Goal: Task Accomplishment & Management: Use online tool/utility

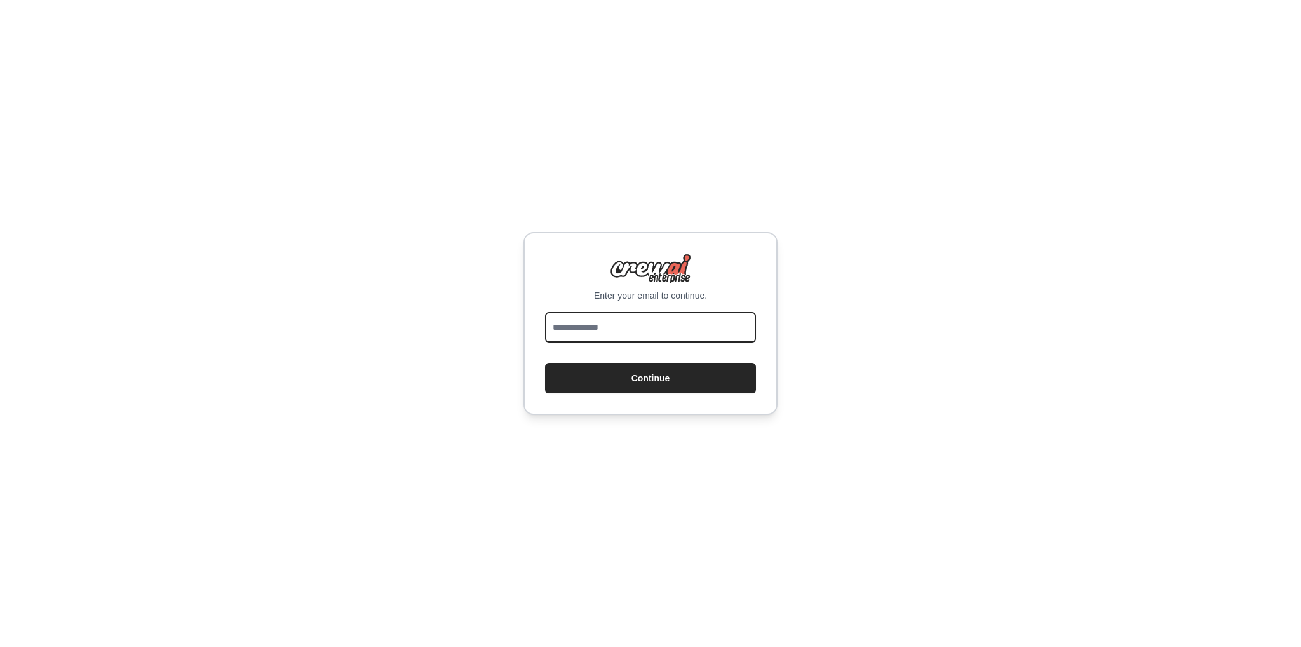
click at [626, 334] on input "email" at bounding box center [650, 327] width 211 height 30
type input "**********"
click at [668, 366] on button "Continue" at bounding box center [650, 378] width 211 height 30
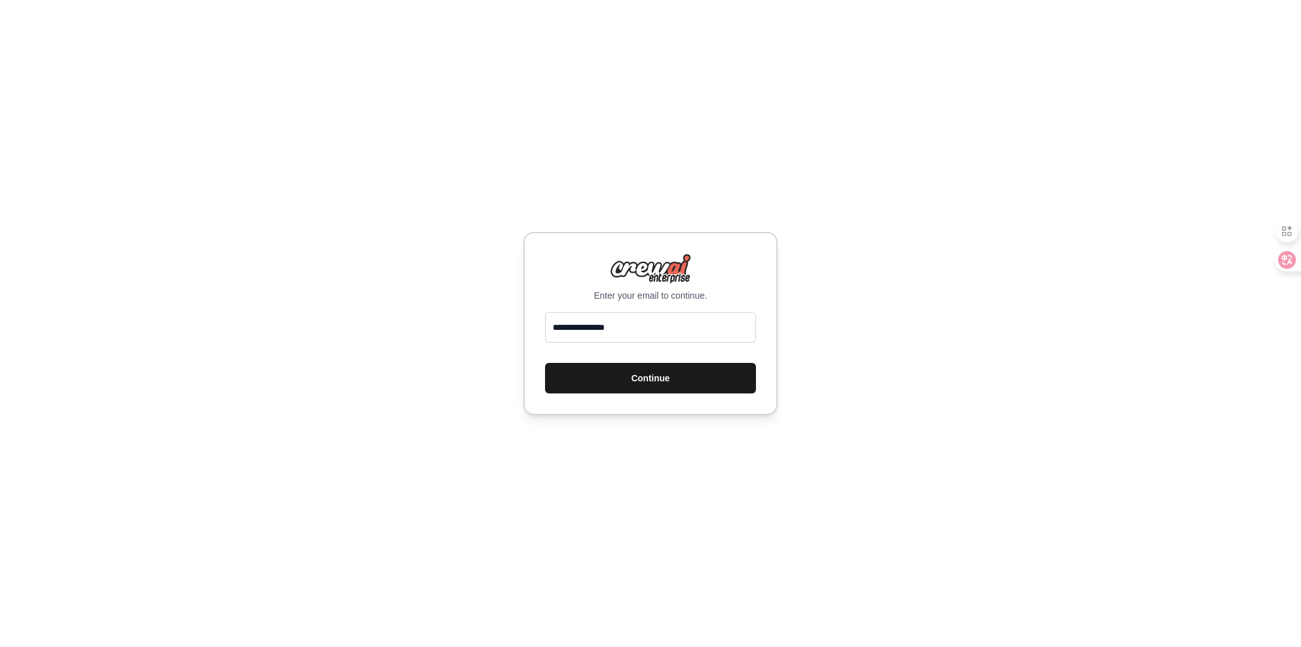
click at [682, 381] on button "Continue" at bounding box center [650, 378] width 211 height 30
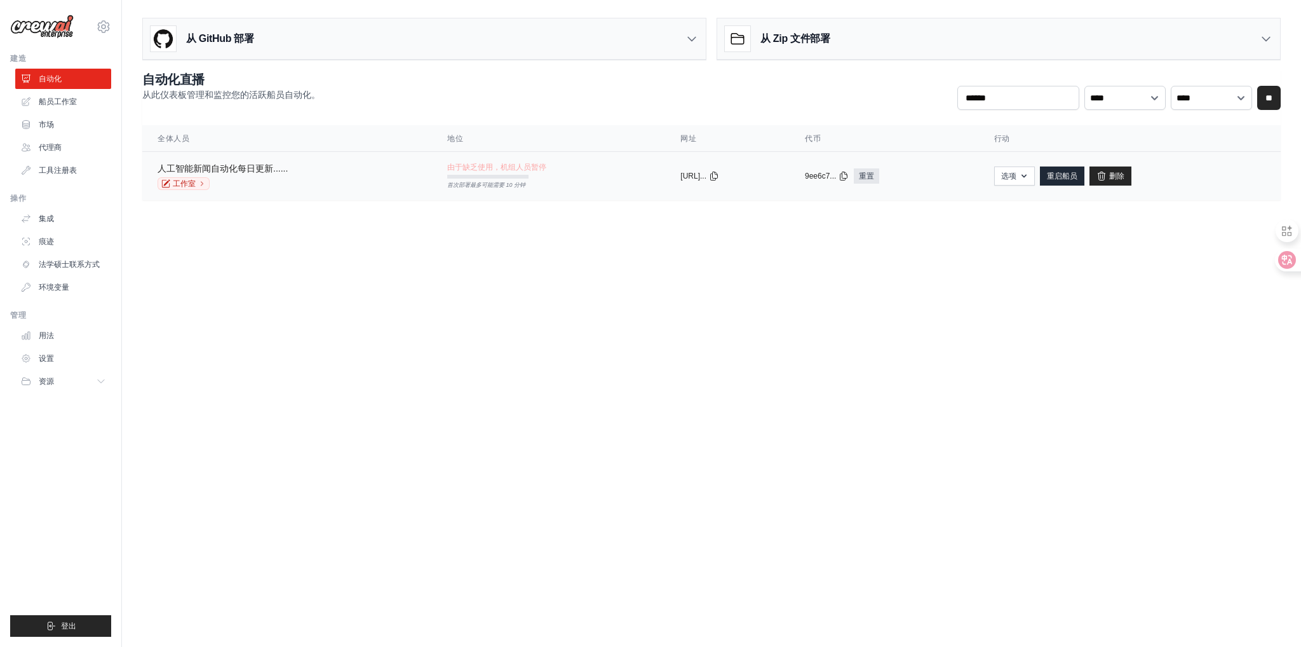
click at [219, 166] on font "人工智能新闻自动化每日更新......" at bounding box center [223, 168] width 130 height 10
click at [41, 102] on font "船员工作室" at bounding box center [59, 101] width 38 height 9
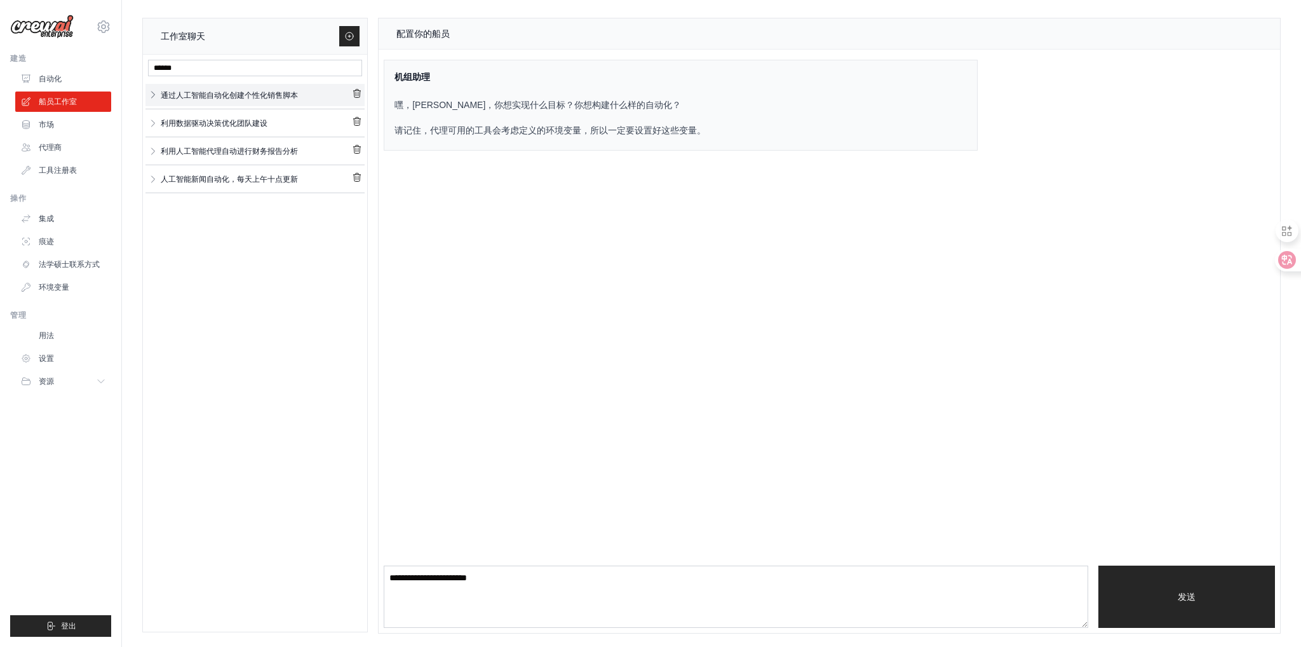
click at [152, 92] on icon "button" at bounding box center [153, 94] width 3 height 6
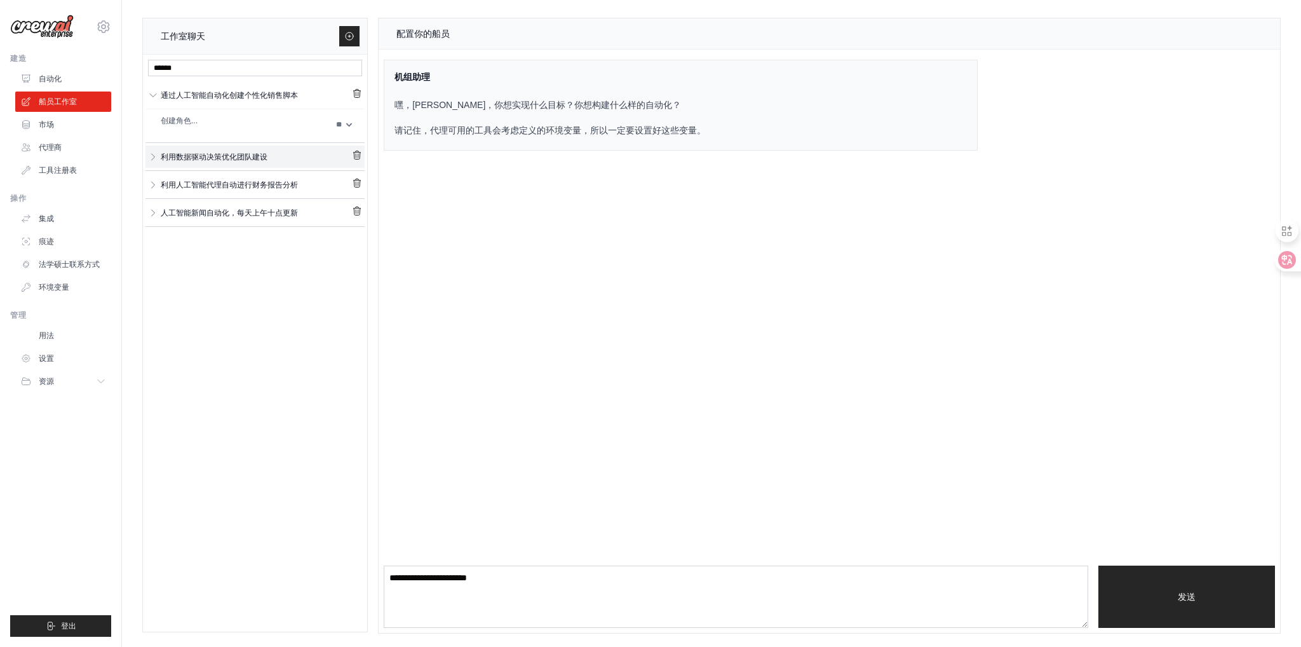
click at [159, 151] on link "利用数据驱动决策优化团队建设" at bounding box center [255, 156] width 194 height 17
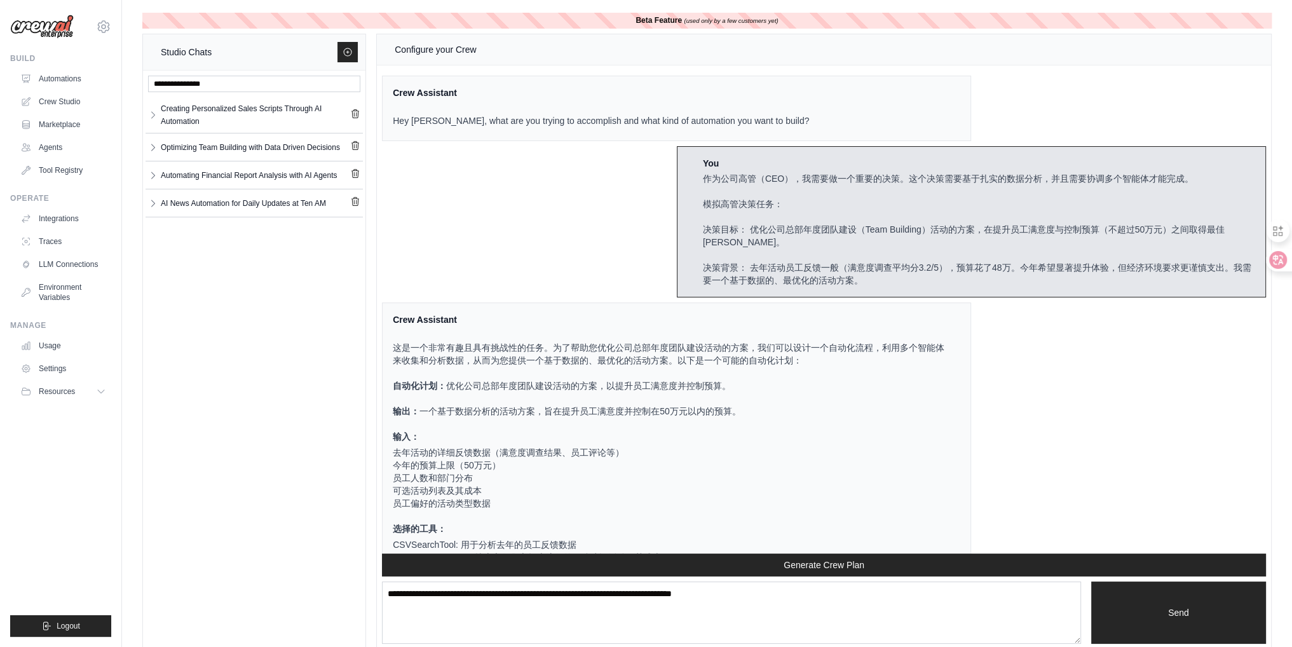
scroll to position [1421, 0]
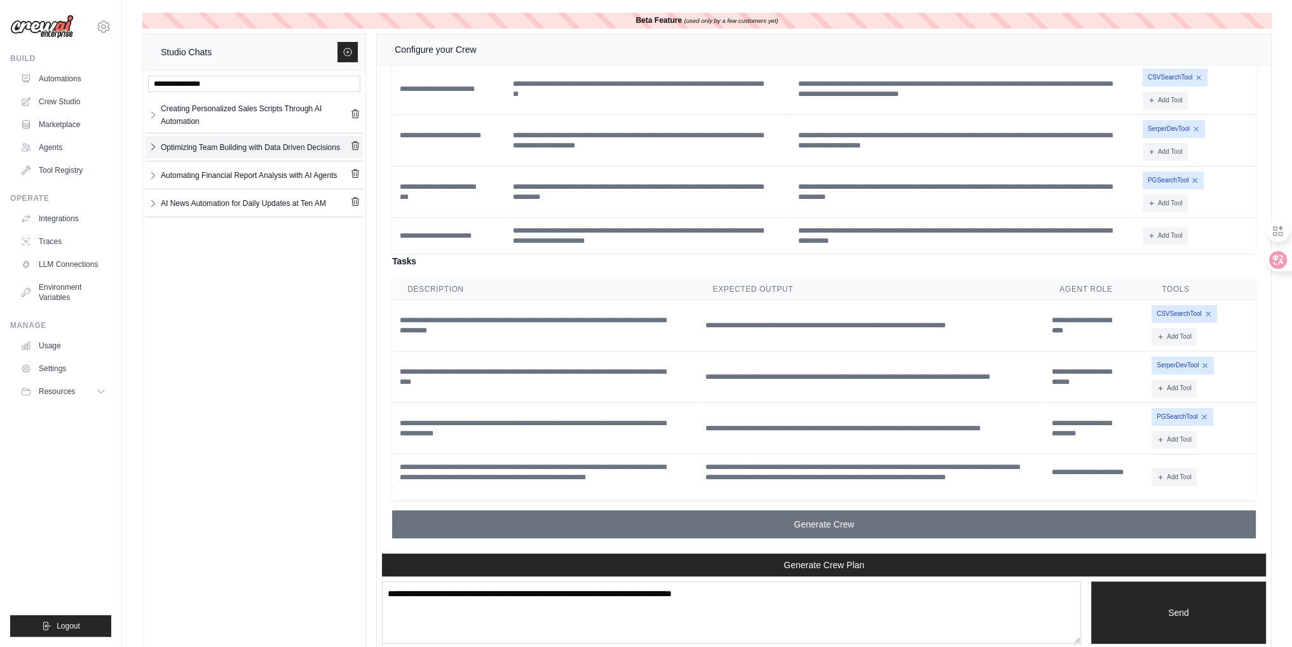
click at [155, 151] on icon "button" at bounding box center [153, 147] width 10 height 10
click at [177, 187] on link "Optimizing Team ..." at bounding box center [244, 176] width 166 height 20
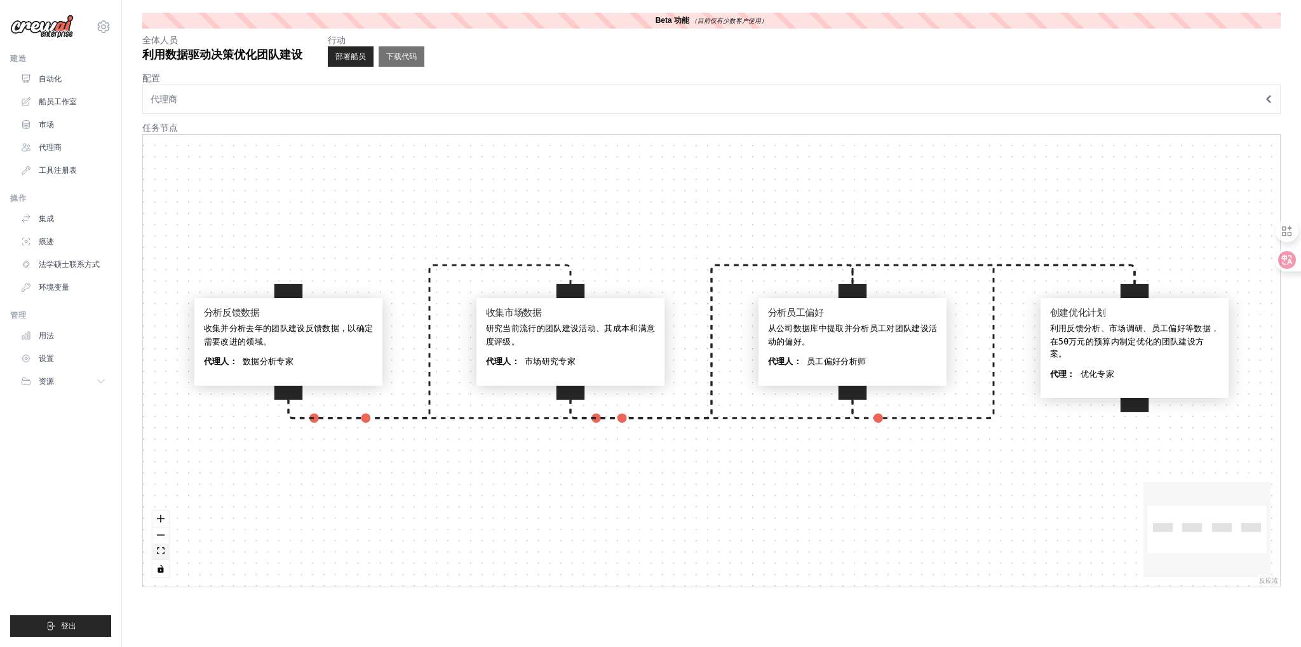
click at [157, 551] on icon "适合视图" at bounding box center [161, 550] width 8 height 7
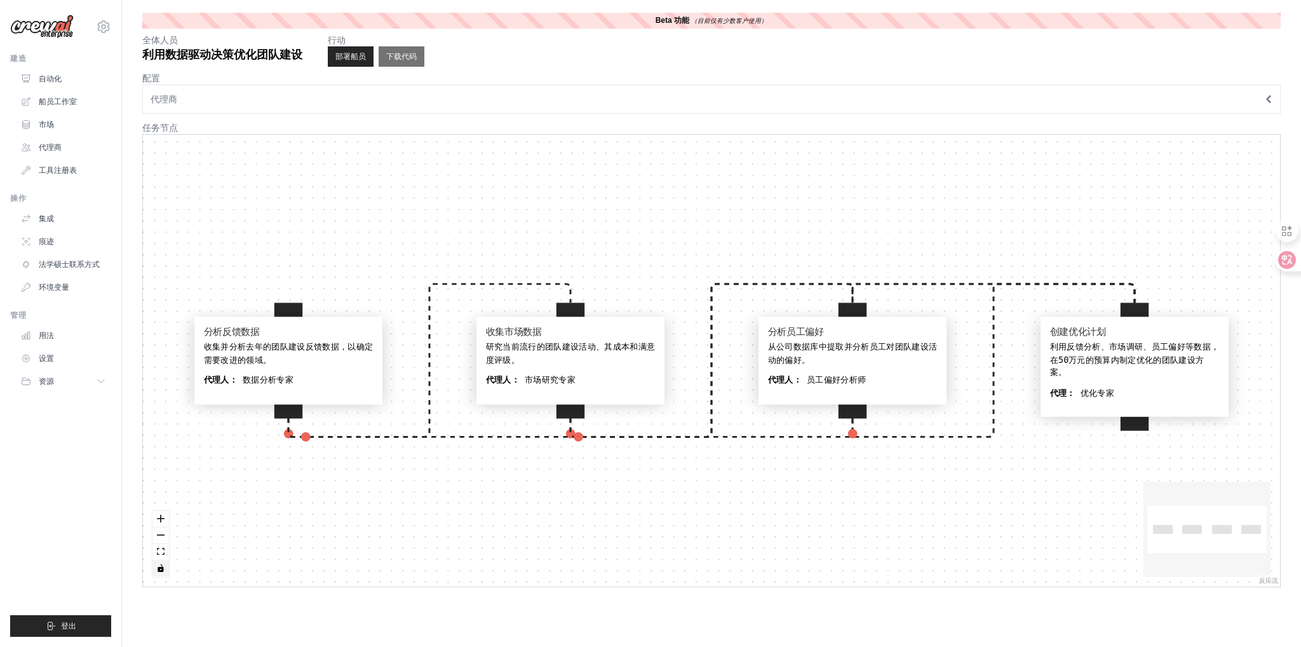
click at [161, 565] on icon "切换交互性" at bounding box center [161, 568] width 6 height 8
click at [414, 436] on div "分析反馈数据 收集并分析去年的团队建设反馈数据，以确定需要改进的领域。 代理人： 数据分析专家 收集市场数据 研究当前流行的团队建设活动、其成本和满意度评级。…" at bounding box center [711, 361] width 1137 height 452
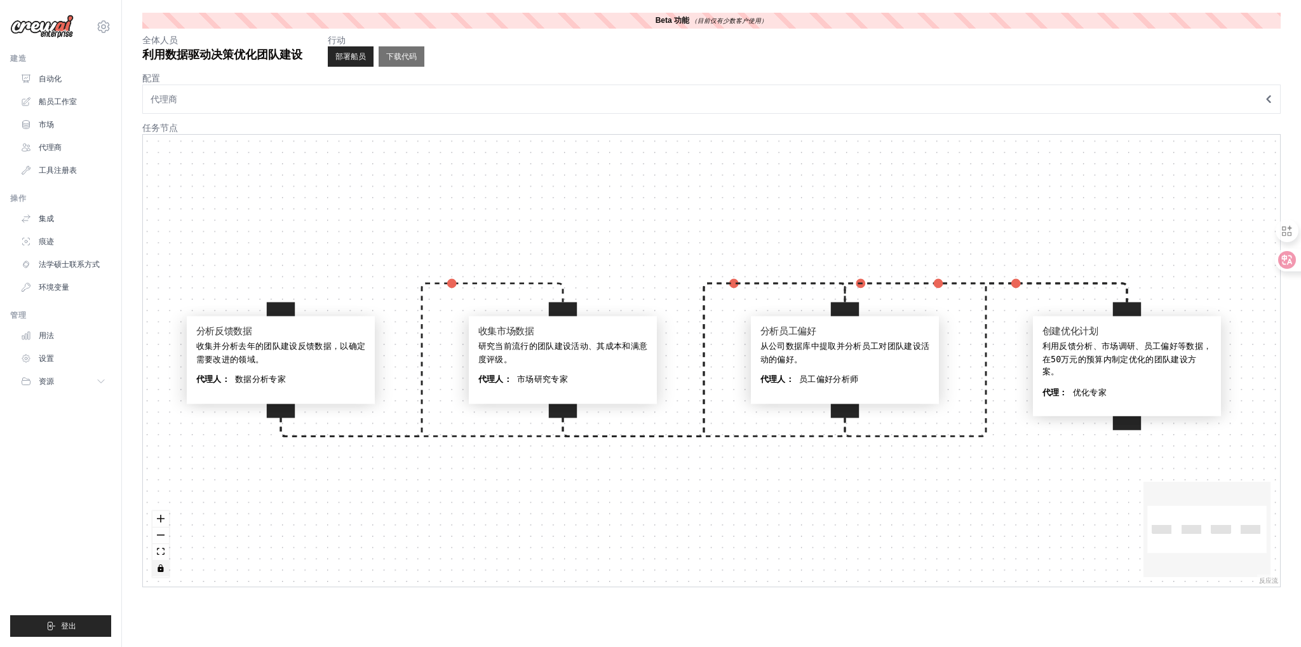
drag, startPoint x: 431, startPoint y: 424, endPoint x: 447, endPoint y: 446, distance: 27.2
click at [443, 443] on div "分析反馈数据 收集并分析去年的团队建设反馈数据，以确定需要改进的领域。 代理人： 数据分析专家 收集市场数据 研究当前流行的团队建设活动、其成本和满意度评级。…" at bounding box center [711, 361] width 1137 height 452
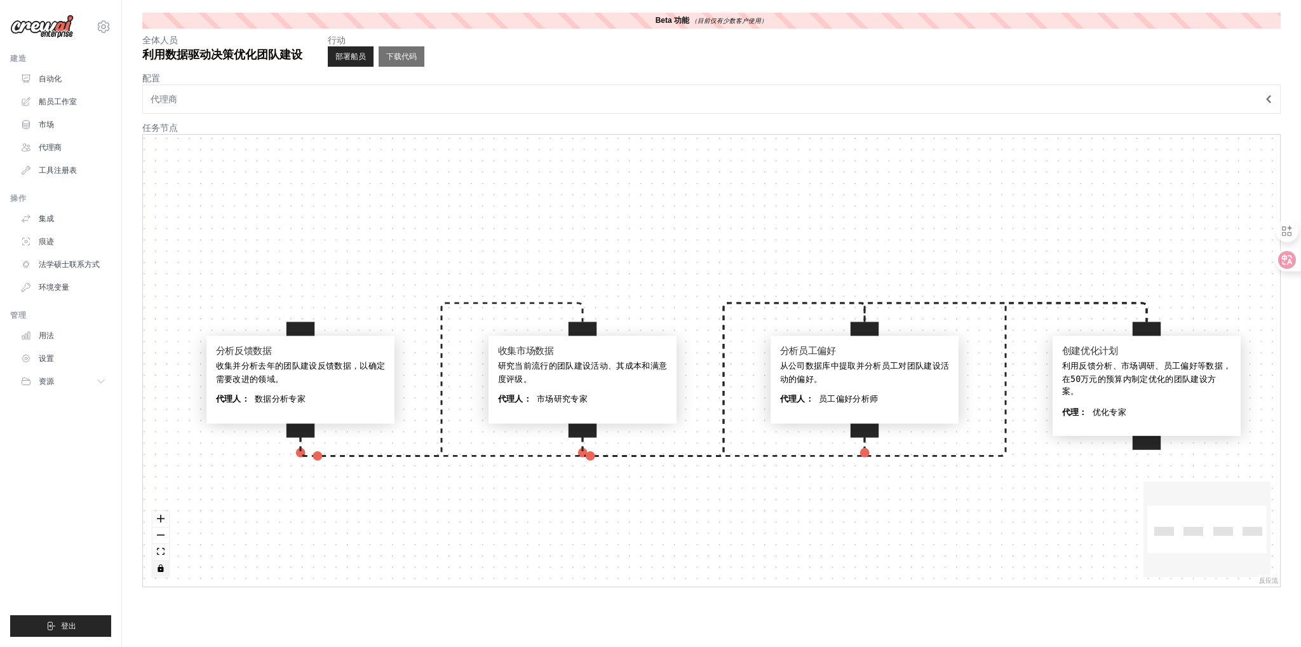
click at [158, 572] on button "切换交互性" at bounding box center [160, 568] width 17 height 17
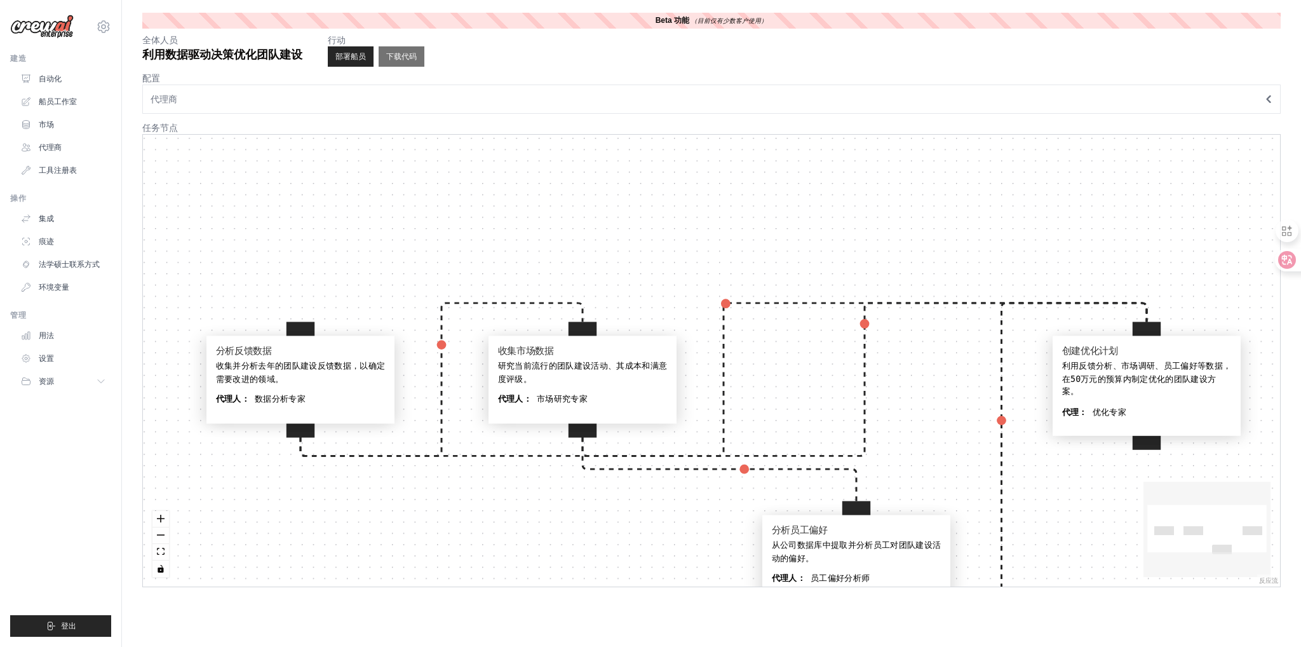
drag, startPoint x: 890, startPoint y: 363, endPoint x: 876, endPoint y: 527, distance: 164.5
click at [881, 544] on font "从公司数据库中提取并分析员工对团队建设活动的偏好。" at bounding box center [856, 552] width 169 height 22
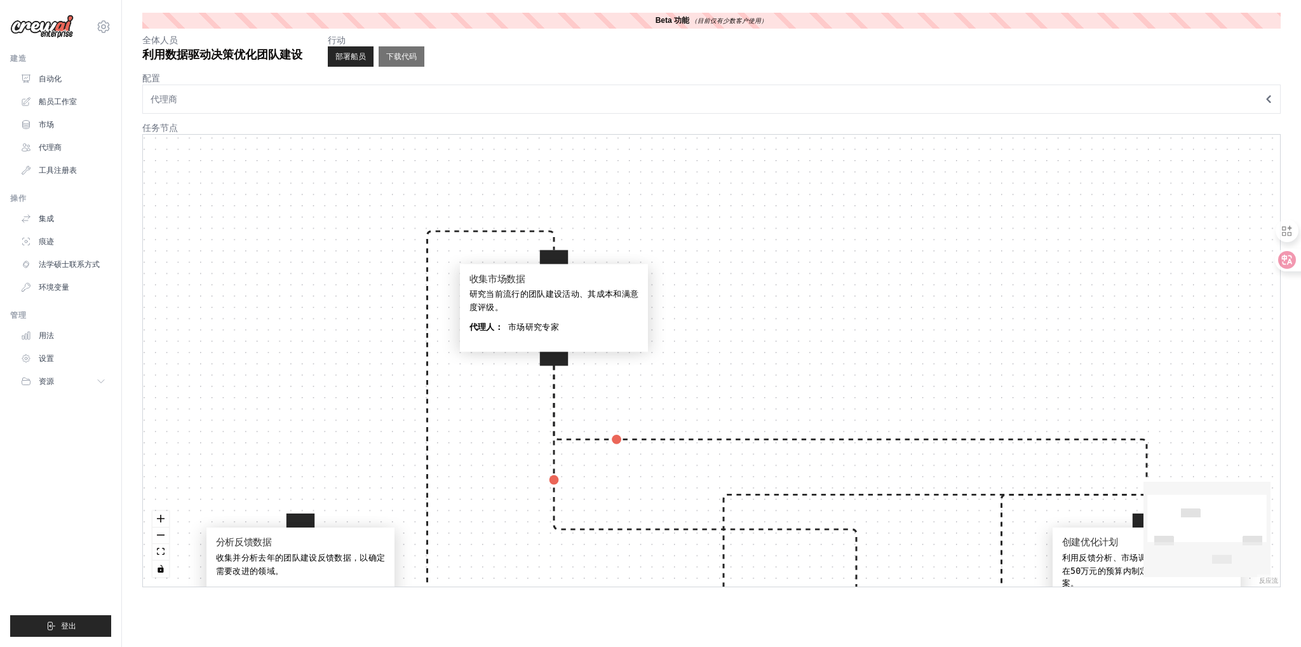
drag, startPoint x: 596, startPoint y: 344, endPoint x: 566, endPoint y: 275, distance: 75.4
click at [566, 275] on h4 "收集市场数据" at bounding box center [554, 278] width 169 height 11
click at [163, 538] on button "缩小" at bounding box center [160, 535] width 17 height 17
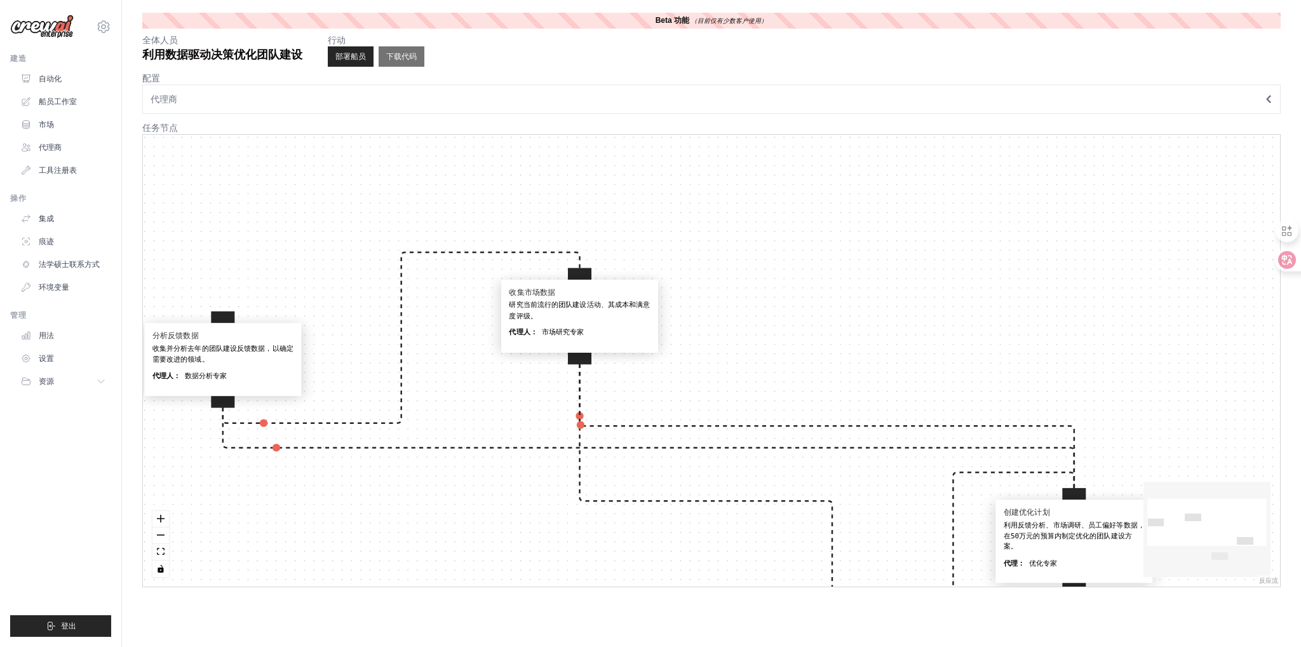
drag, startPoint x: 399, startPoint y: 532, endPoint x: 253, endPoint y: 351, distance: 232.2
click at [253, 351] on div "收集并分析去年的团队建设反馈数据，以确定需要改进的领域。" at bounding box center [222, 353] width 141 height 21
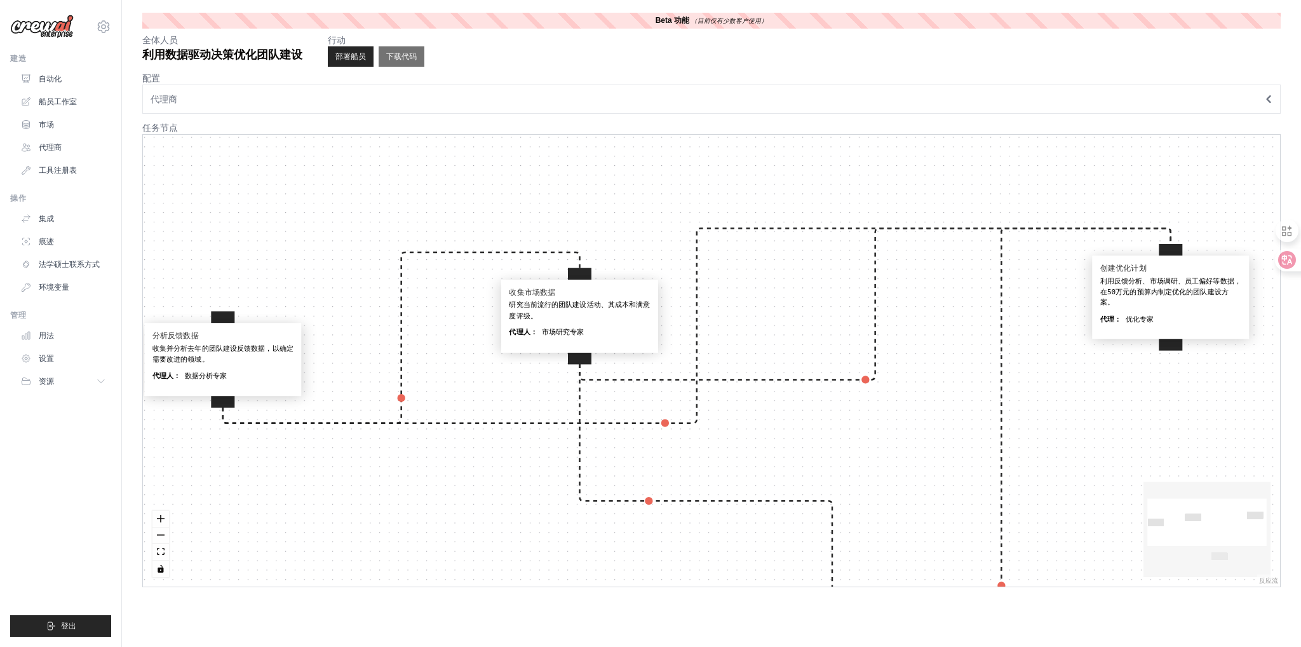
drag, startPoint x: 1085, startPoint y: 553, endPoint x: 1179, endPoint y: 311, distance: 259.3
click at [1179, 311] on div "创建优化计划 利用反馈分析、市场调研、员工偏好等数据，在50万元的预算内制定优化的团队建设方案。 代理： 优化专家" at bounding box center [1171, 297] width 154 height 80
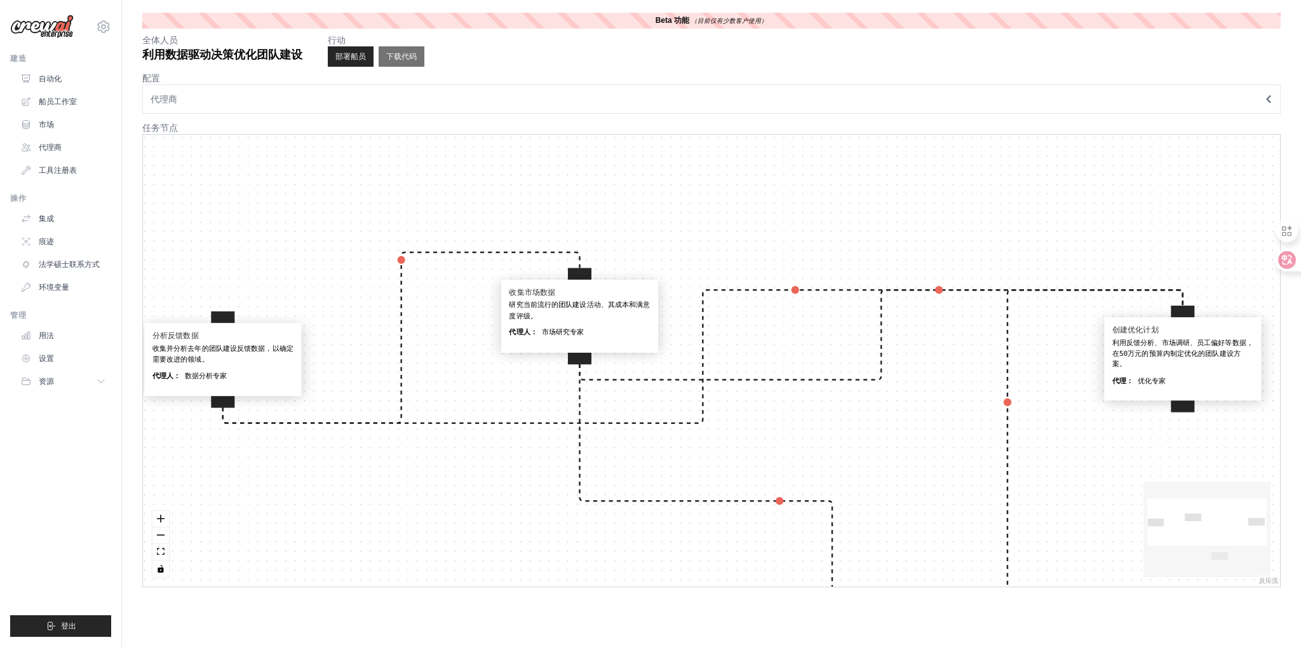
drag, startPoint x: 1160, startPoint y: 319, endPoint x: 1126, endPoint y: 365, distance: 56.8
click at [1172, 376] on div "创建优化计划 利用反馈分析、市场调研、员工偏好等数据，在50万元的预算内制定优化的团队建设方案。 代理： 优化专家" at bounding box center [1183, 359] width 154 height 80
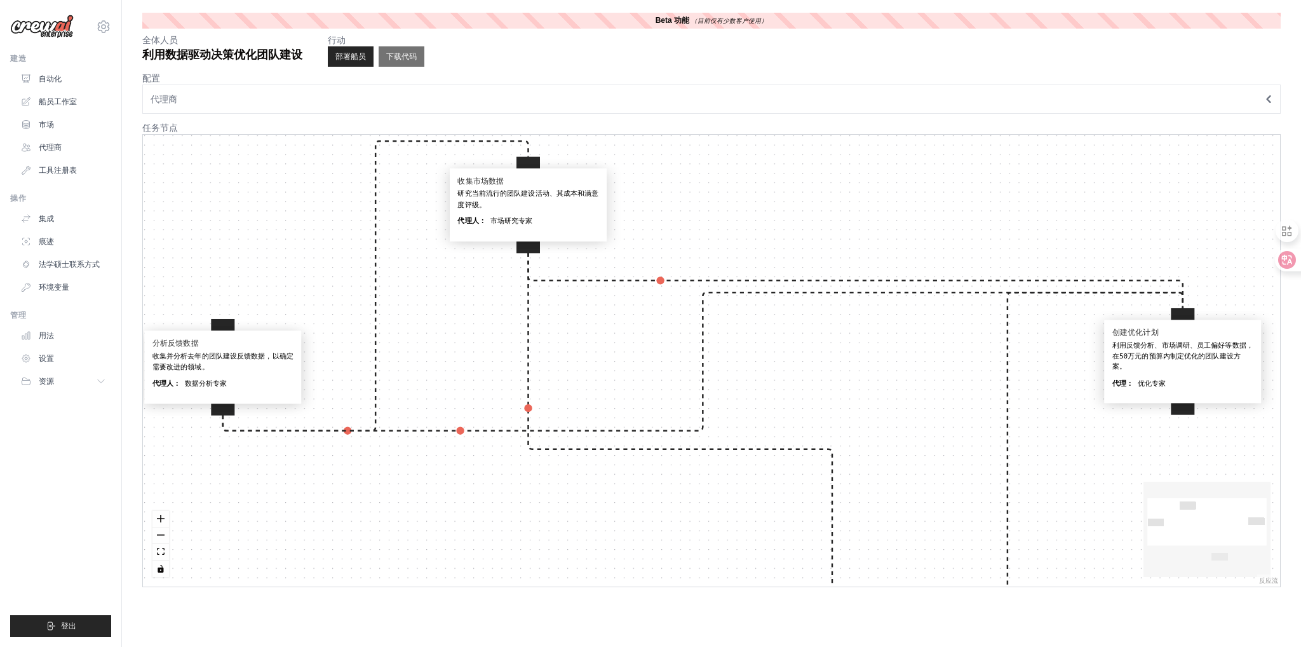
drag, startPoint x: 576, startPoint y: 301, endPoint x: 523, endPoint y: 198, distance: 115.9
click at [523, 198] on div "研究当前流行的团队建设活动、其成本和满意度评级。" at bounding box center [527, 199] width 141 height 21
click at [163, 532] on button "缩小" at bounding box center [160, 535] width 17 height 17
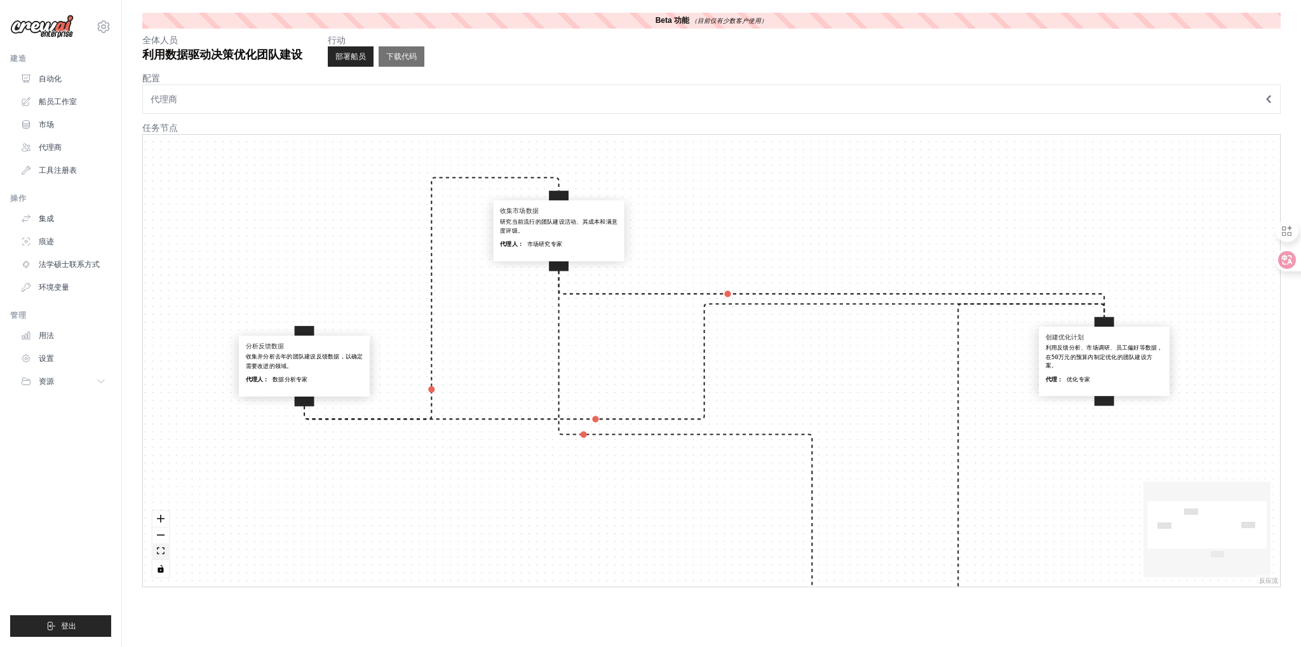
click at [158, 552] on icon "适合视图" at bounding box center [161, 550] width 8 height 7
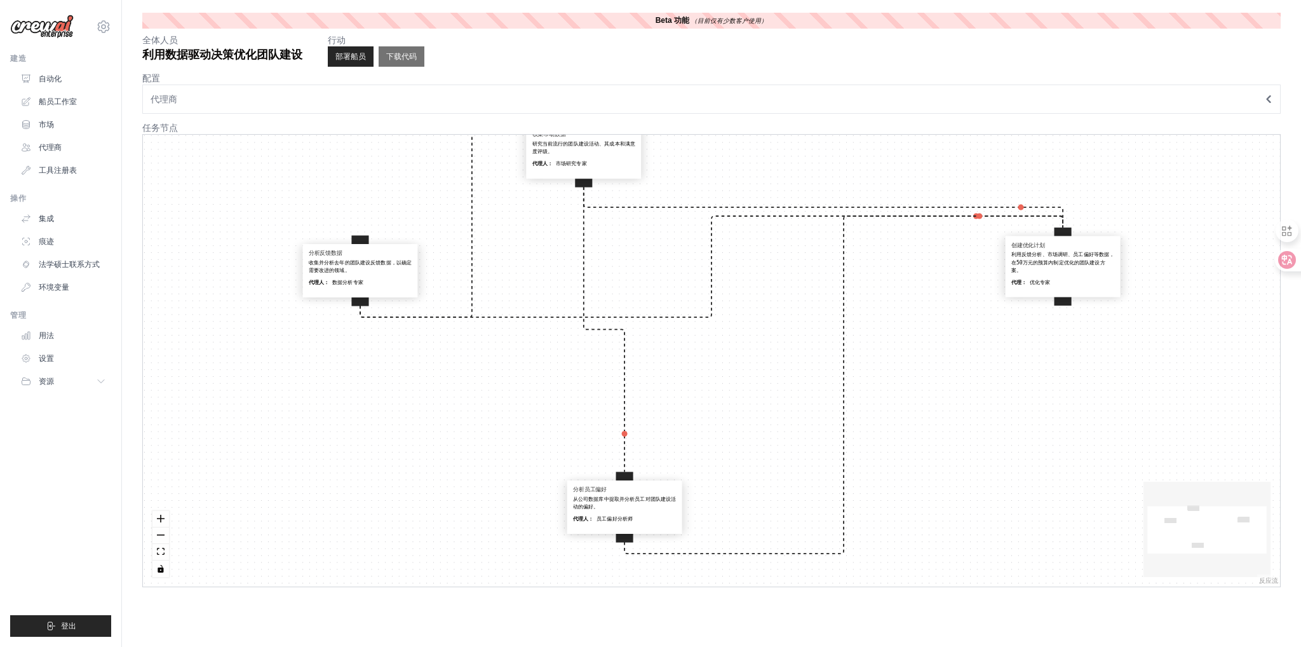
drag, startPoint x: 818, startPoint y: 536, endPoint x: 637, endPoint y: 504, distance: 184.6
click at [637, 504] on div "从公司数据库中提取并分析员工对团队建设活动的偏好。" at bounding box center [625, 503] width 104 height 15
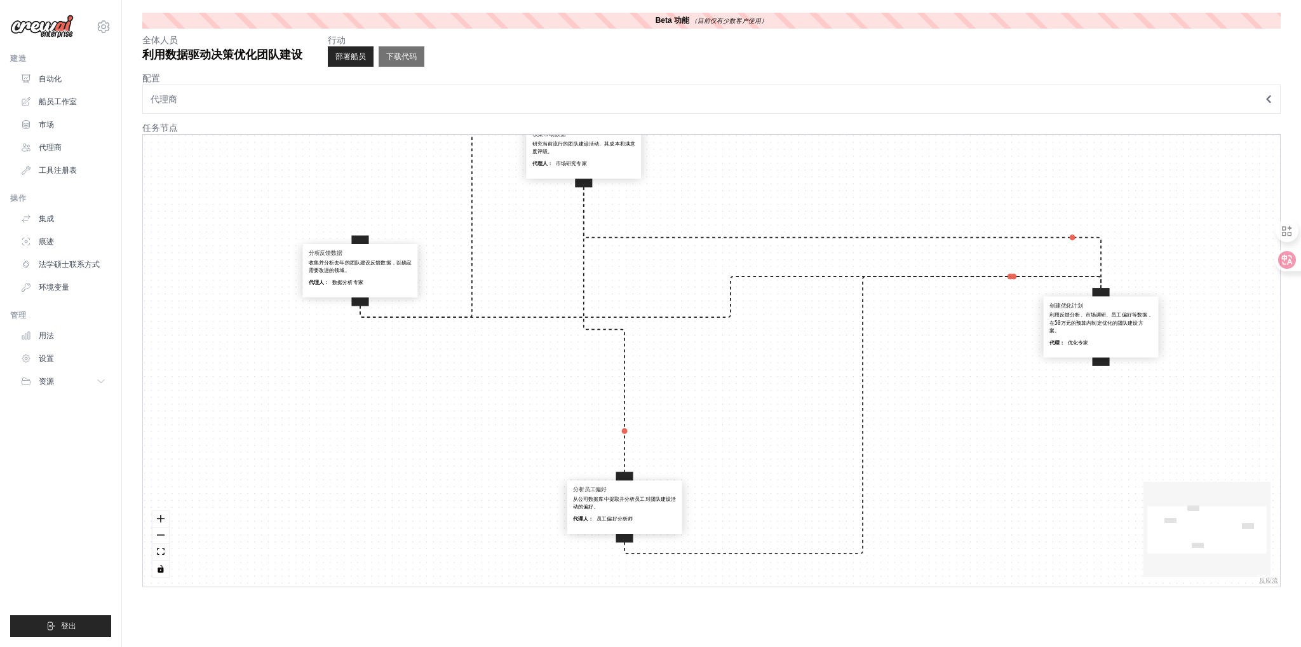
drag, startPoint x: 1080, startPoint y: 267, endPoint x: 1116, endPoint y: 321, distance: 64.1
click at [1116, 321] on font "利用反馈分析、市场调研、员工偏好等数据，在50万元的预算内制定优化的团队建设方案。" at bounding box center [1102, 322] width 104 height 21
drag, startPoint x: 597, startPoint y: 163, endPoint x: 587, endPoint y: 207, distance: 45.6
click at [587, 207] on div "代理人： 市场研究专家" at bounding box center [574, 207] width 104 height 8
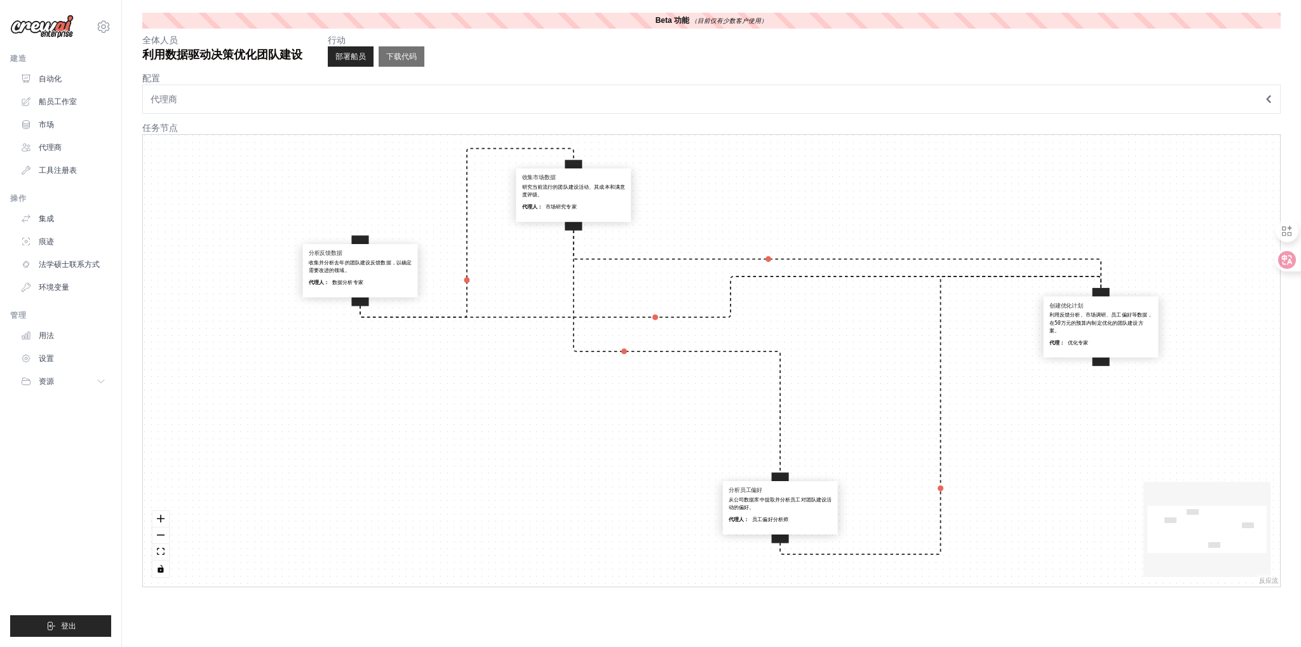
drag, startPoint x: 653, startPoint y: 520, endPoint x: 795, endPoint y: 520, distance: 142.3
click at [795, 520] on div "代理人： 员工偏好分析师" at bounding box center [781, 520] width 104 height 8
drag, startPoint x: 1116, startPoint y: 312, endPoint x: 1124, endPoint y: 355, distance: 44.0
click at [1124, 355] on font "利用反馈分析、市场调研、员工偏好等数据，在50万元的预算内制定优化的团队建设方案。" at bounding box center [1109, 364] width 104 height 21
click at [388, 264] on font "收集并分析去年的团队建设反馈数据，以确定需要改进的领域。" at bounding box center [361, 265] width 104 height 13
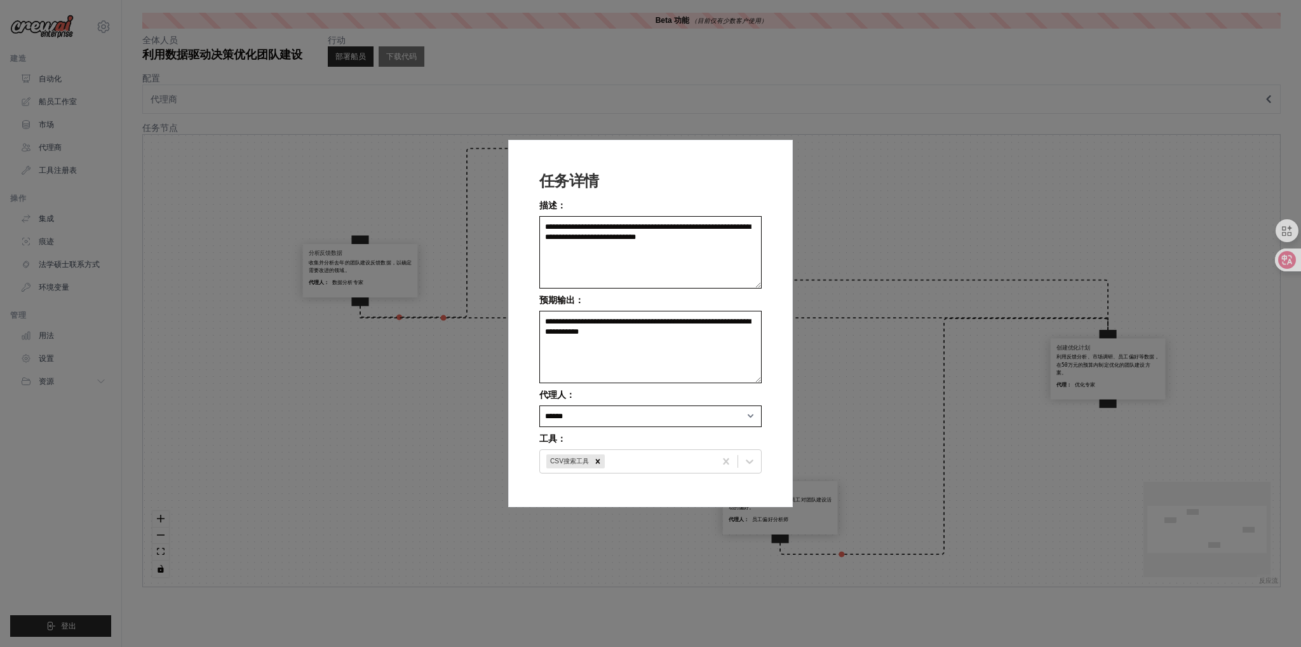
click at [888, 379] on div "**********" at bounding box center [650, 323] width 1301 height 647
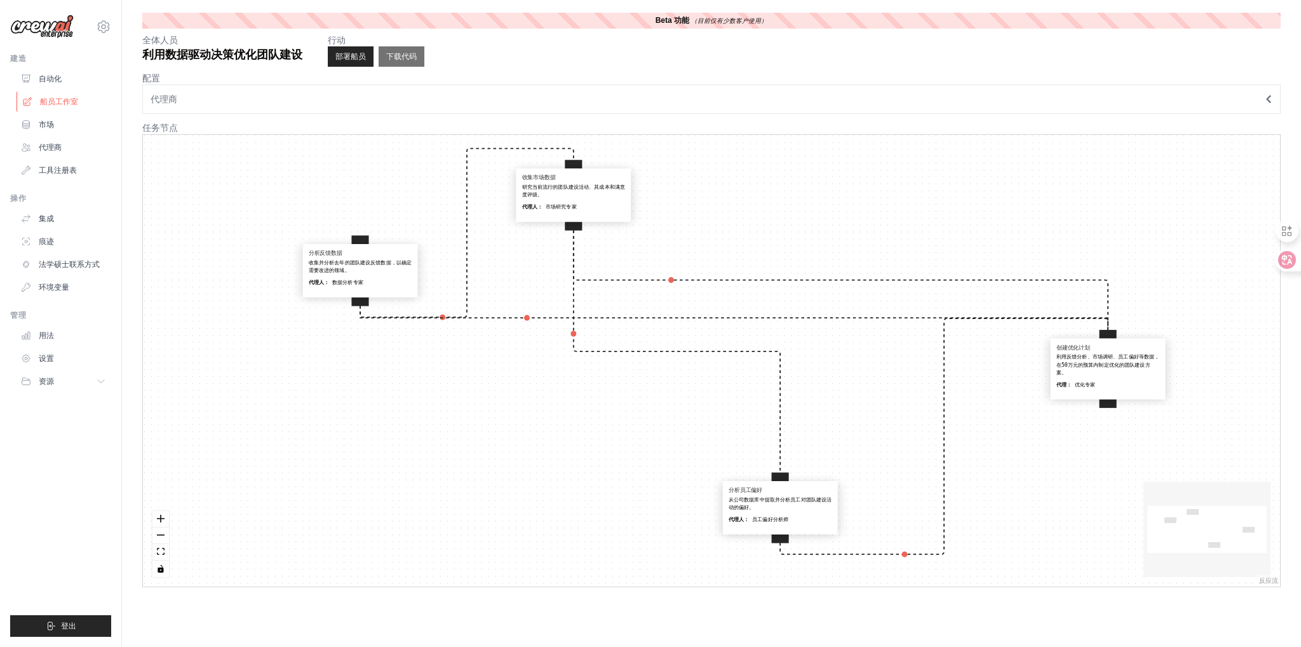
click at [64, 107] on link "船员工作室" at bounding box center [65, 101] width 96 height 20
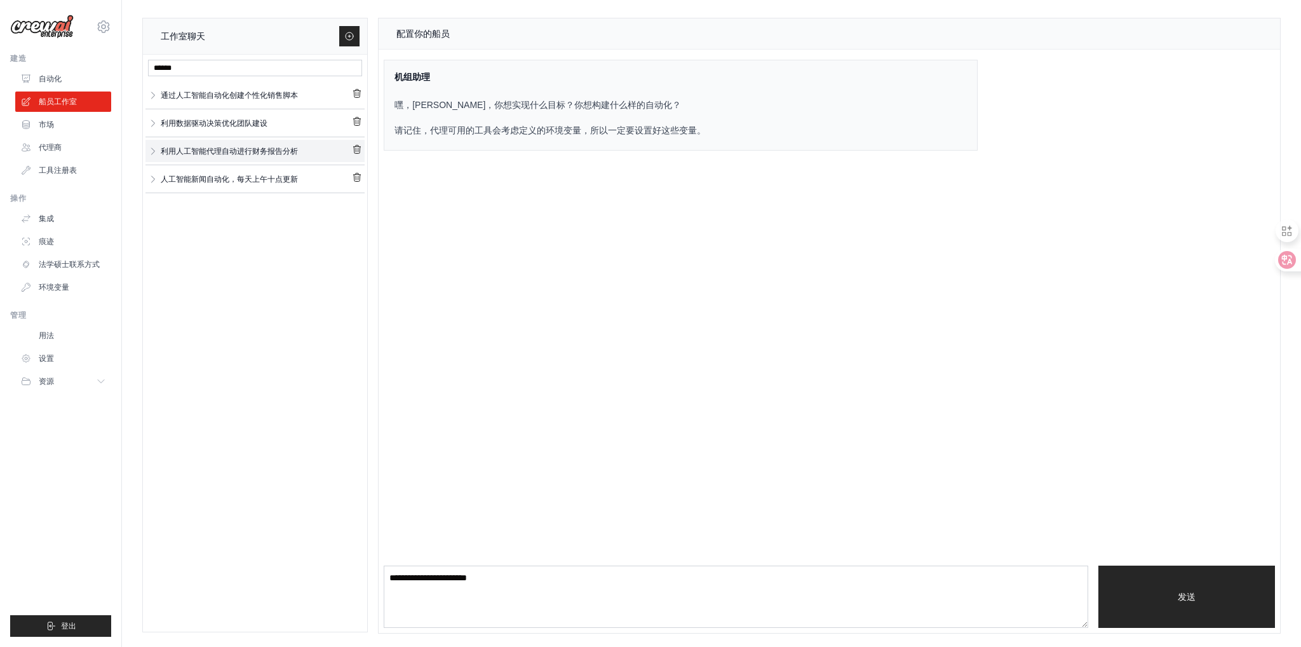
click at [159, 147] on link "利用人工智能代理自动进行财务报告分析" at bounding box center [255, 150] width 194 height 17
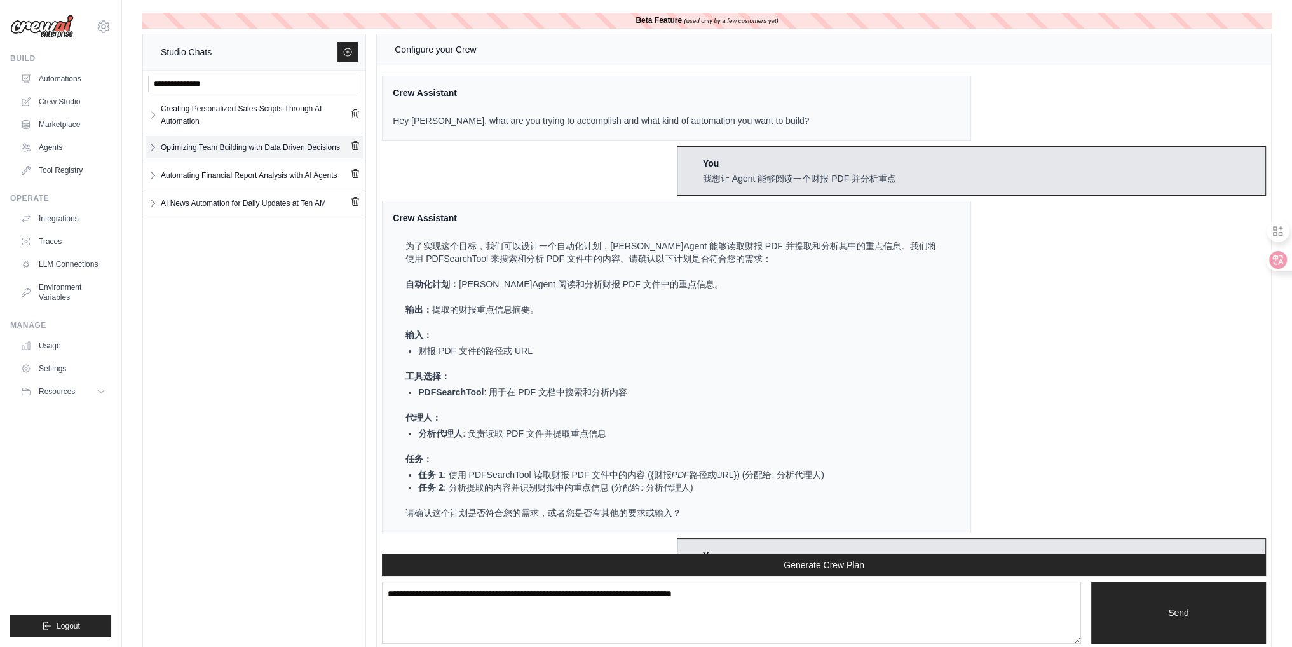
scroll to position [1657, 0]
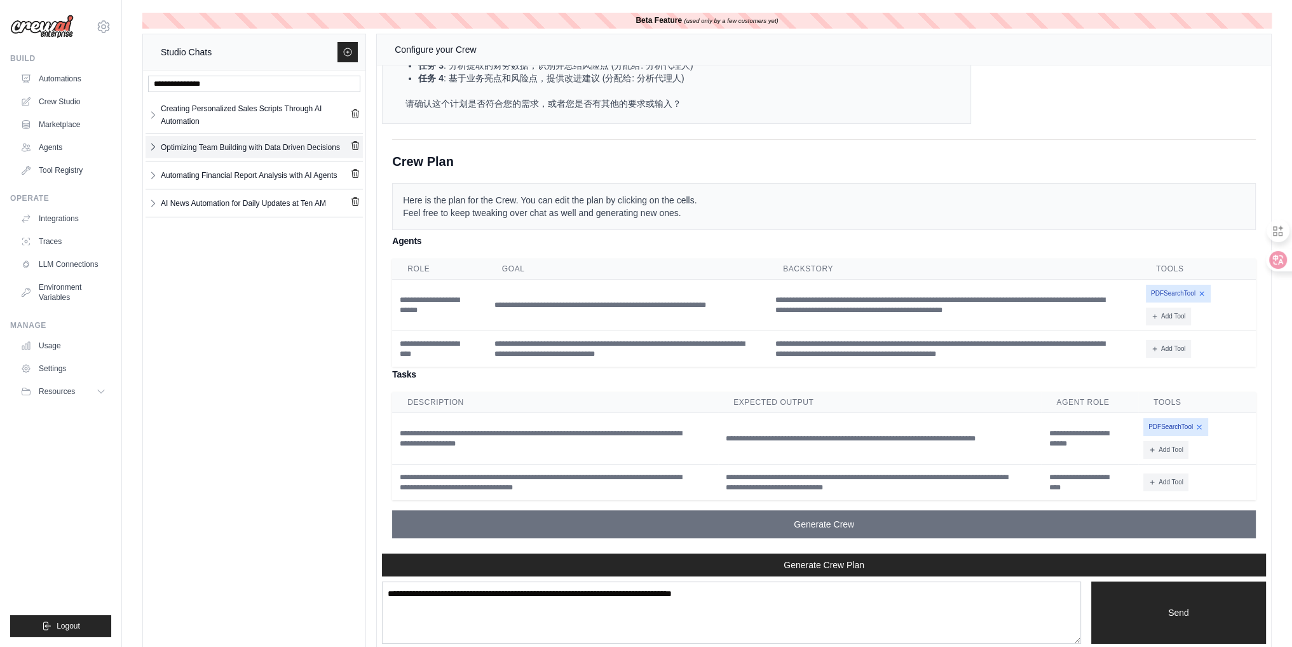
click at [156, 149] on icon "button" at bounding box center [153, 147] width 10 height 10
click at [196, 173] on div "Optimizing Team ... **" at bounding box center [254, 176] width 207 height 25
click at [200, 179] on div "Optimizing Team ..." at bounding box center [244, 172] width 166 height 13
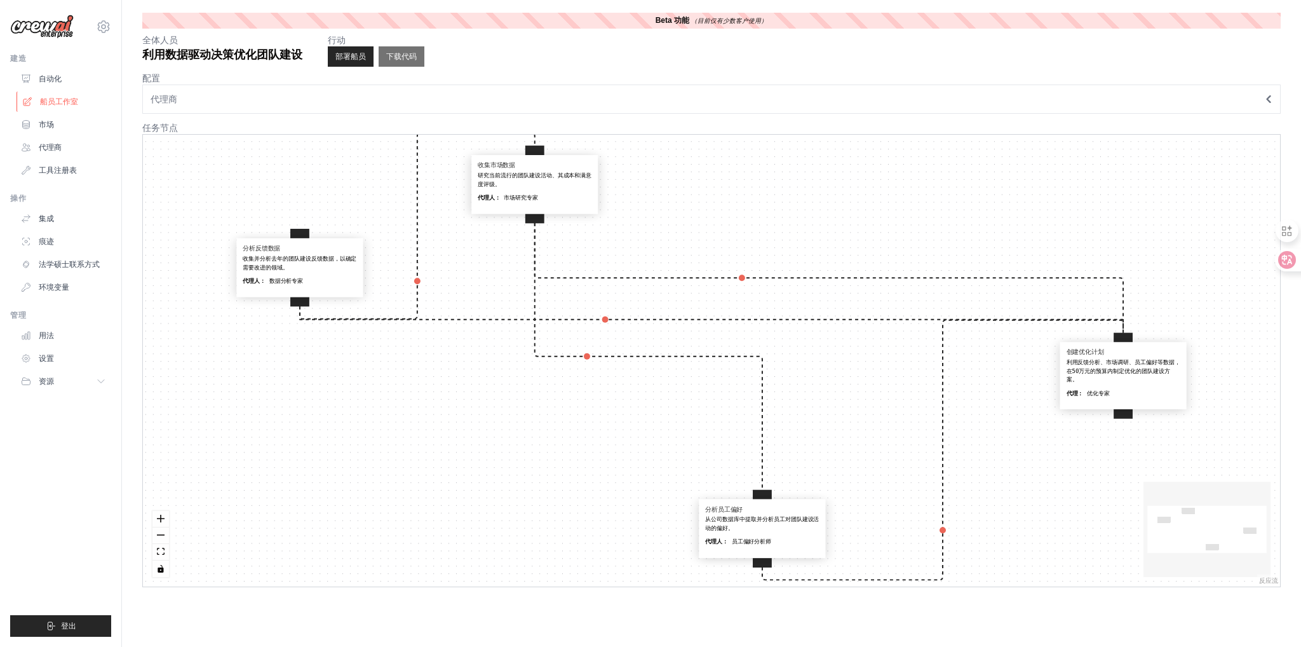
click at [47, 97] on font "船员工作室" at bounding box center [59, 101] width 38 height 9
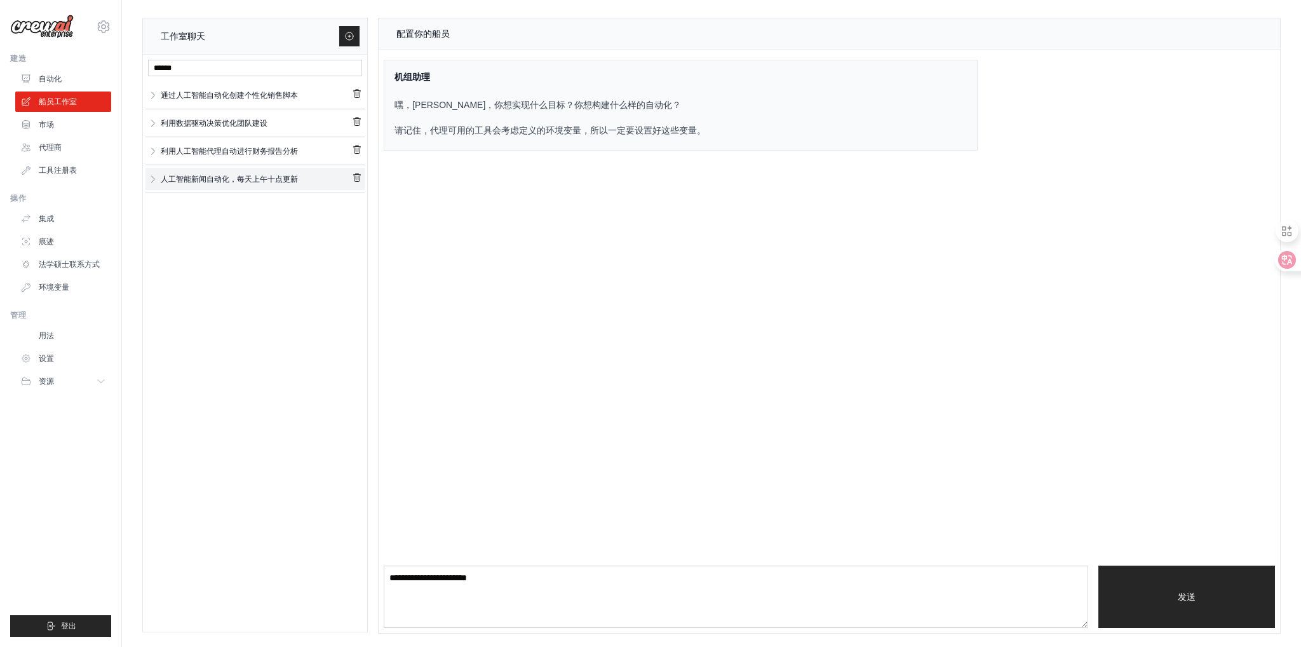
click at [222, 175] on font "人工智能新闻自动化，每天上午十点更新" at bounding box center [229, 179] width 137 height 9
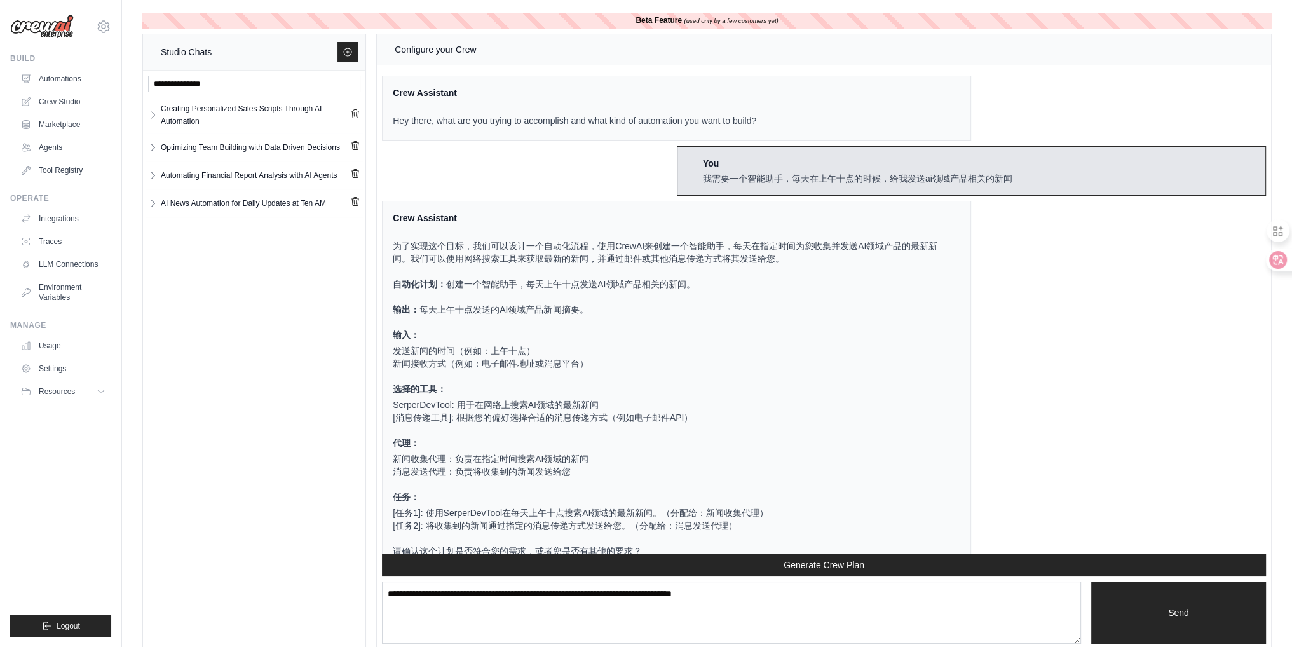
scroll to position [1425, 0]
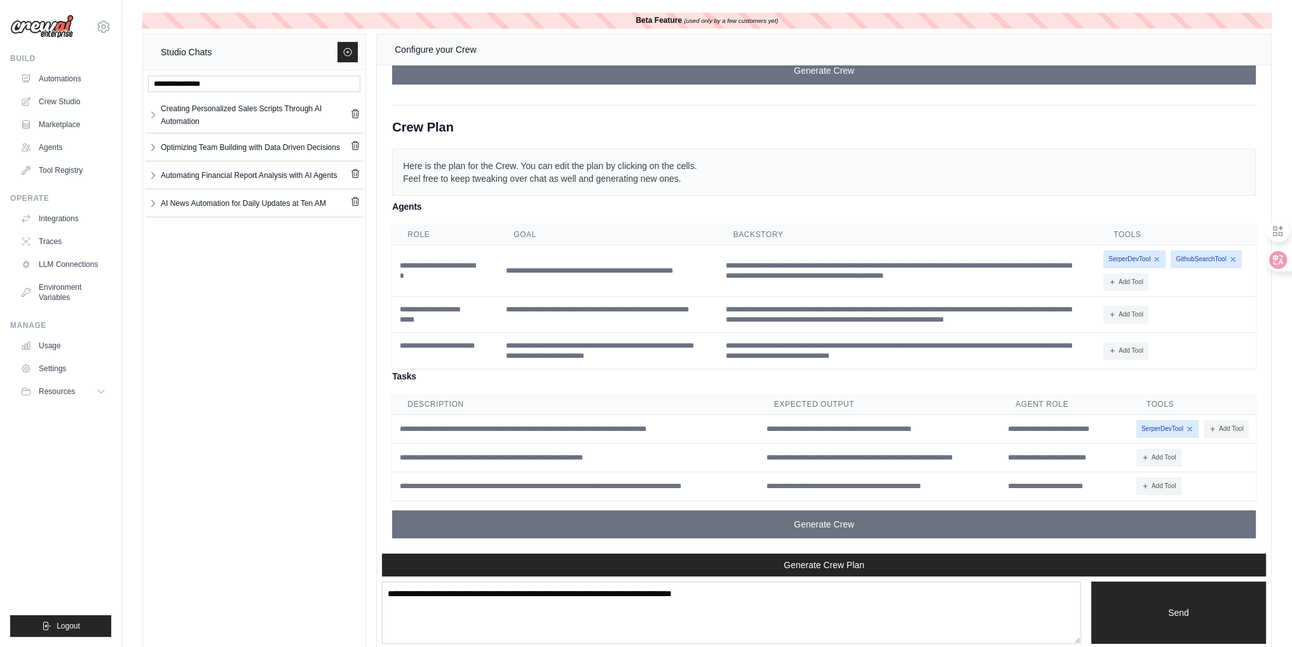
click at [153, 172] on div "Automating Financial Report Analysis with AI Agents" at bounding box center [254, 175] width 217 height 22
click at [154, 208] on icon "button" at bounding box center [153, 203] width 10 height 10
click at [197, 235] on div "AI News Automati..." at bounding box center [244, 228] width 166 height 13
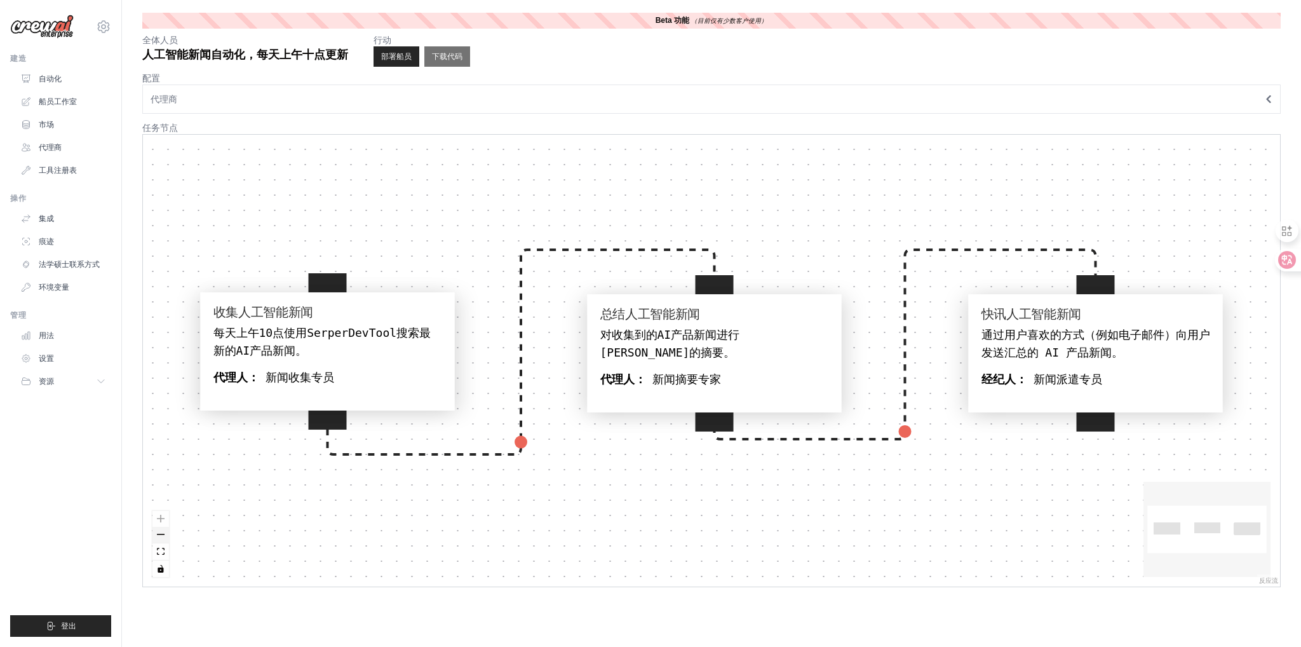
click at [159, 534] on button "缩小" at bounding box center [160, 535] width 17 height 17
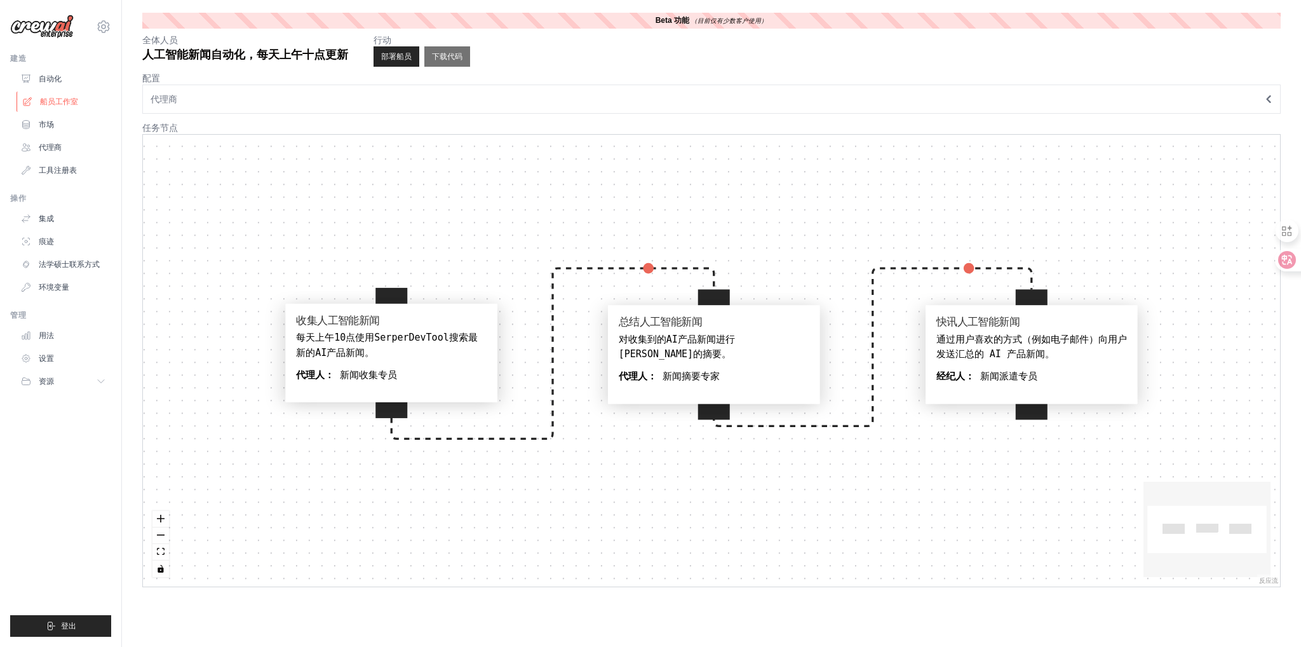
click at [57, 102] on font "船员工作室" at bounding box center [59, 101] width 38 height 9
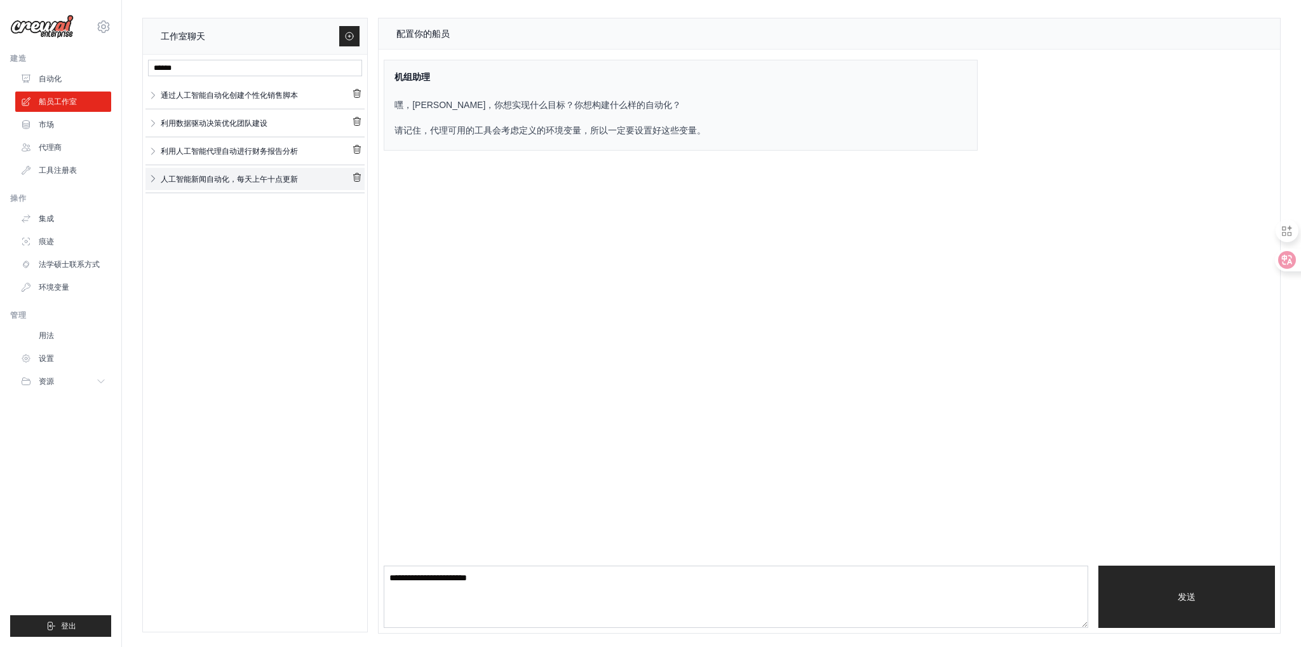
click at [153, 180] on icon "button" at bounding box center [153, 178] width 10 height 10
click at [274, 181] on font "人工智能新闻自动化，每天上午十点更新" at bounding box center [229, 179] width 137 height 9
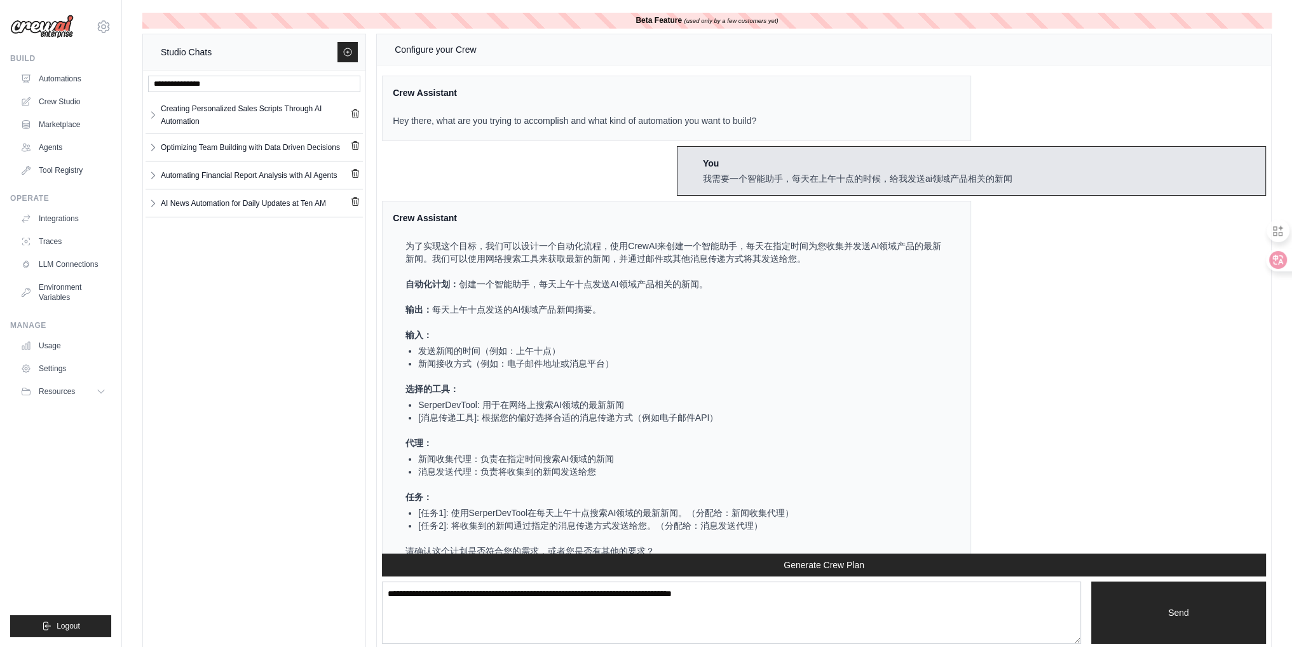
scroll to position [1425, 0]
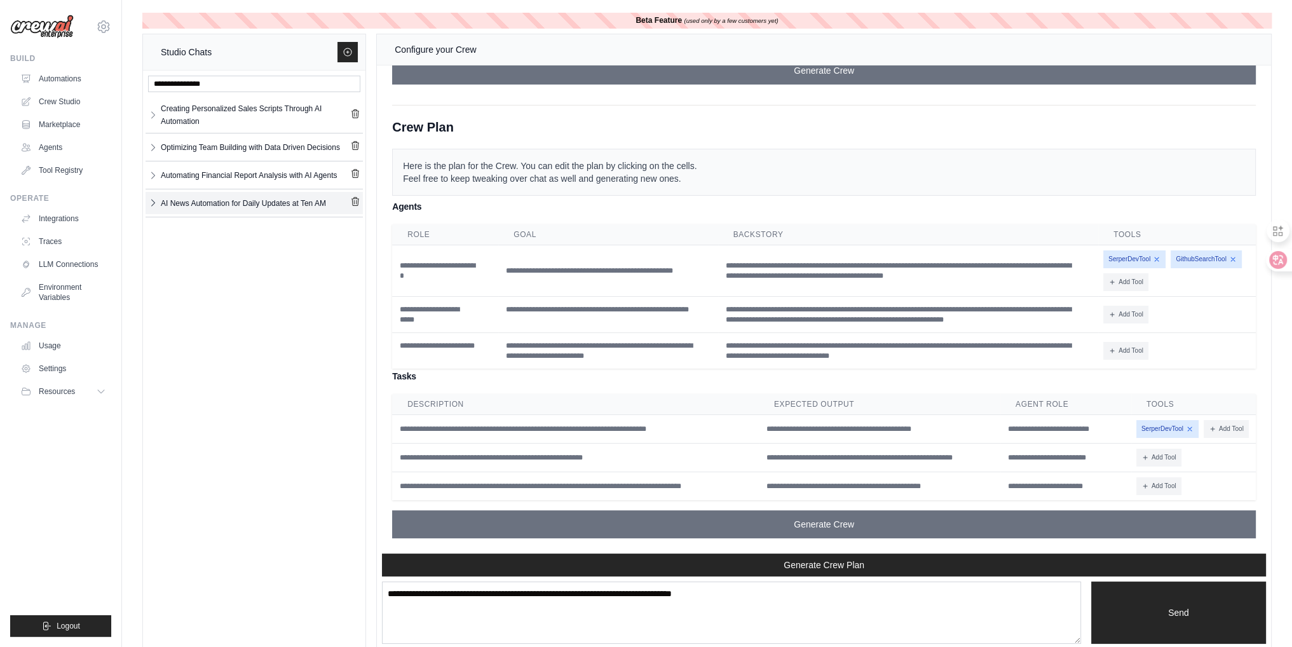
click at [155, 207] on icon "button" at bounding box center [153, 203] width 10 height 10
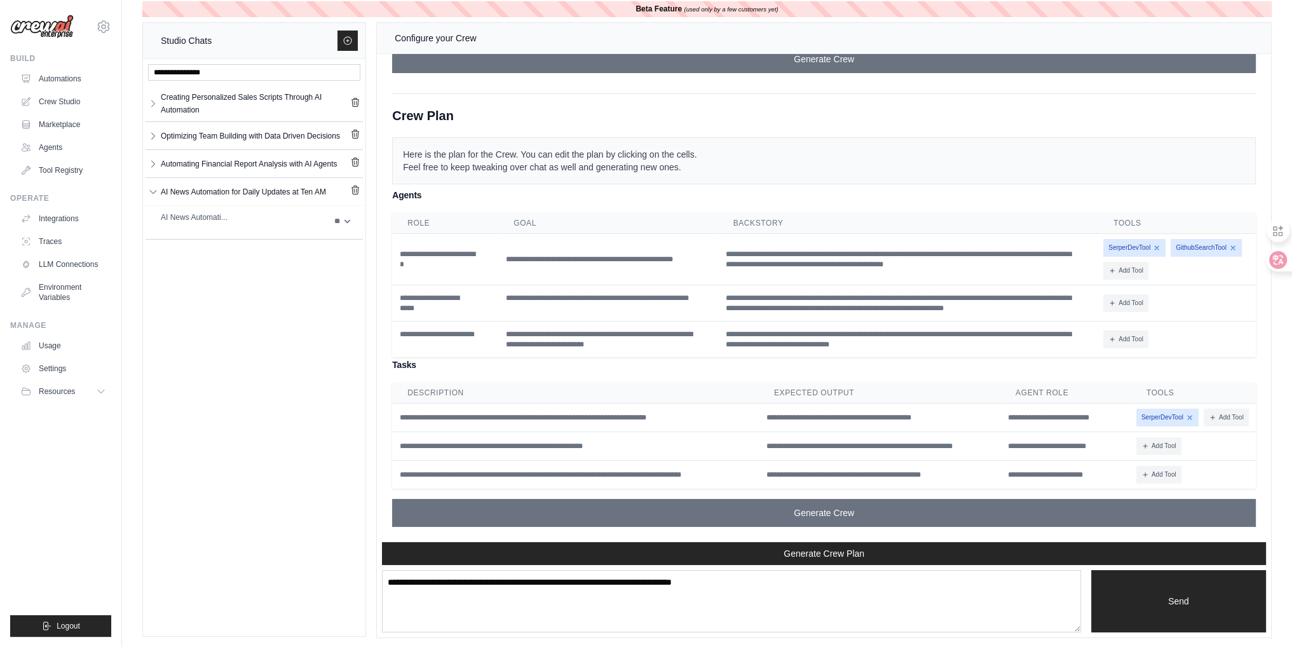
scroll to position [15, 0]
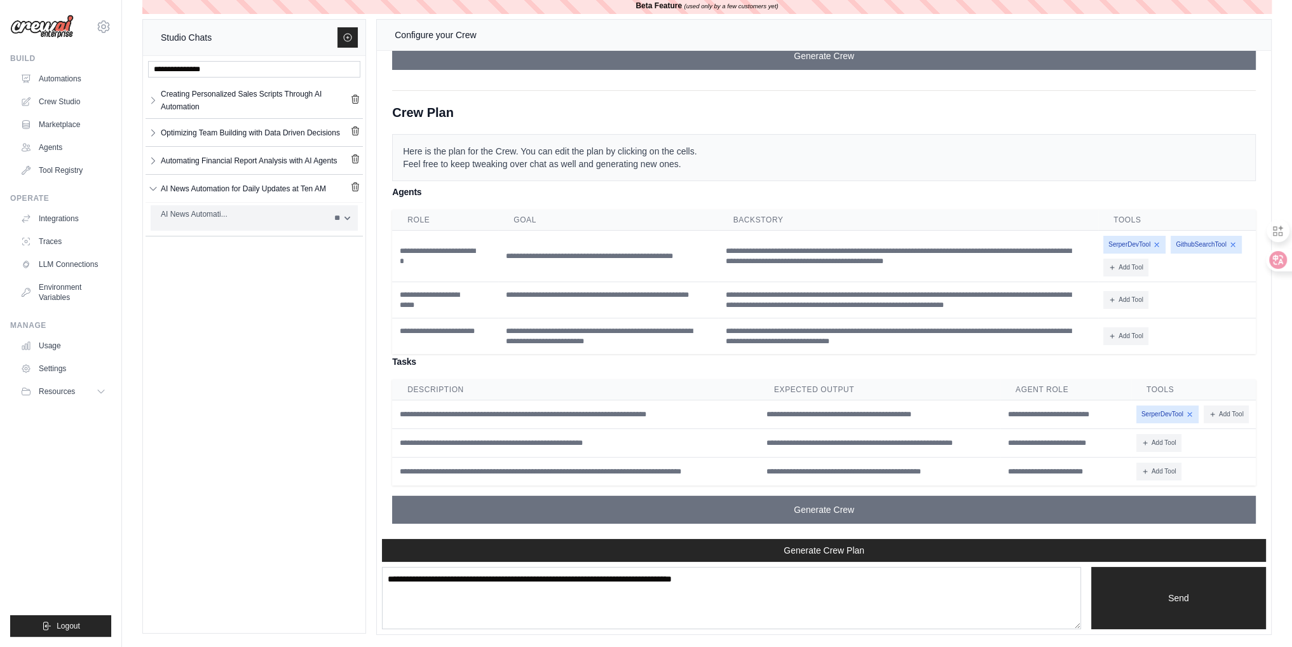
click at [250, 217] on div "AI News Automati..." at bounding box center [244, 214] width 166 height 13
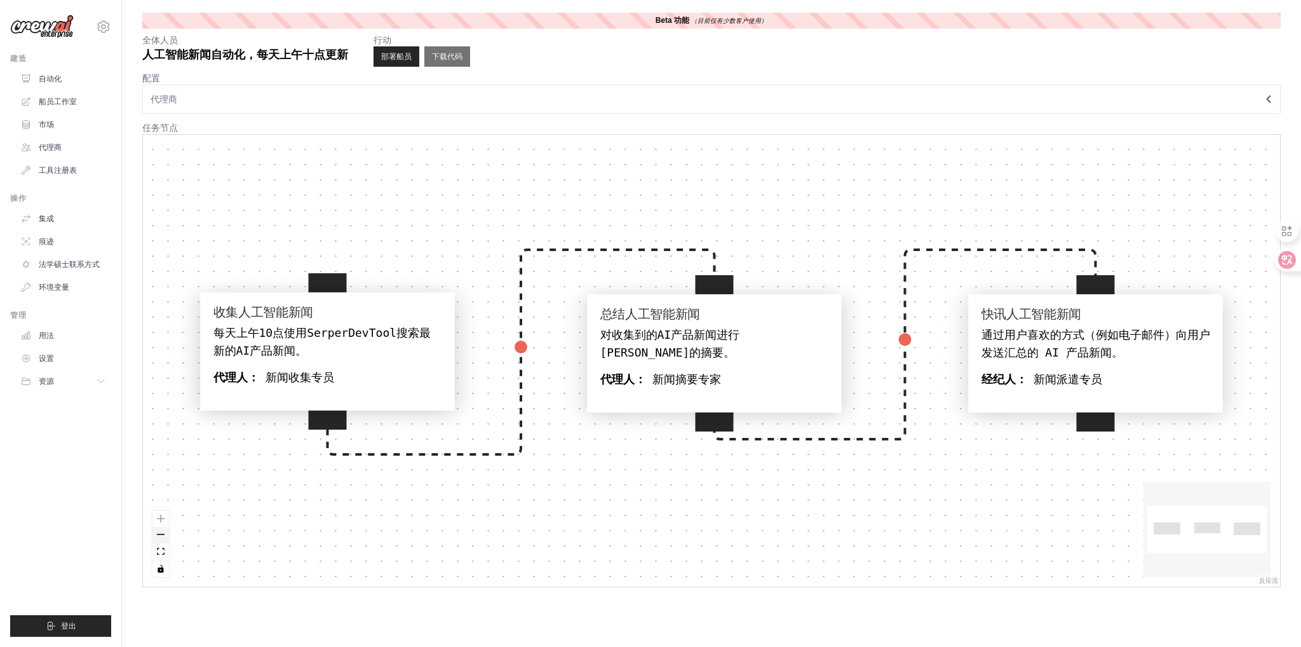
click at [164, 539] on button "缩小" at bounding box center [160, 535] width 17 height 17
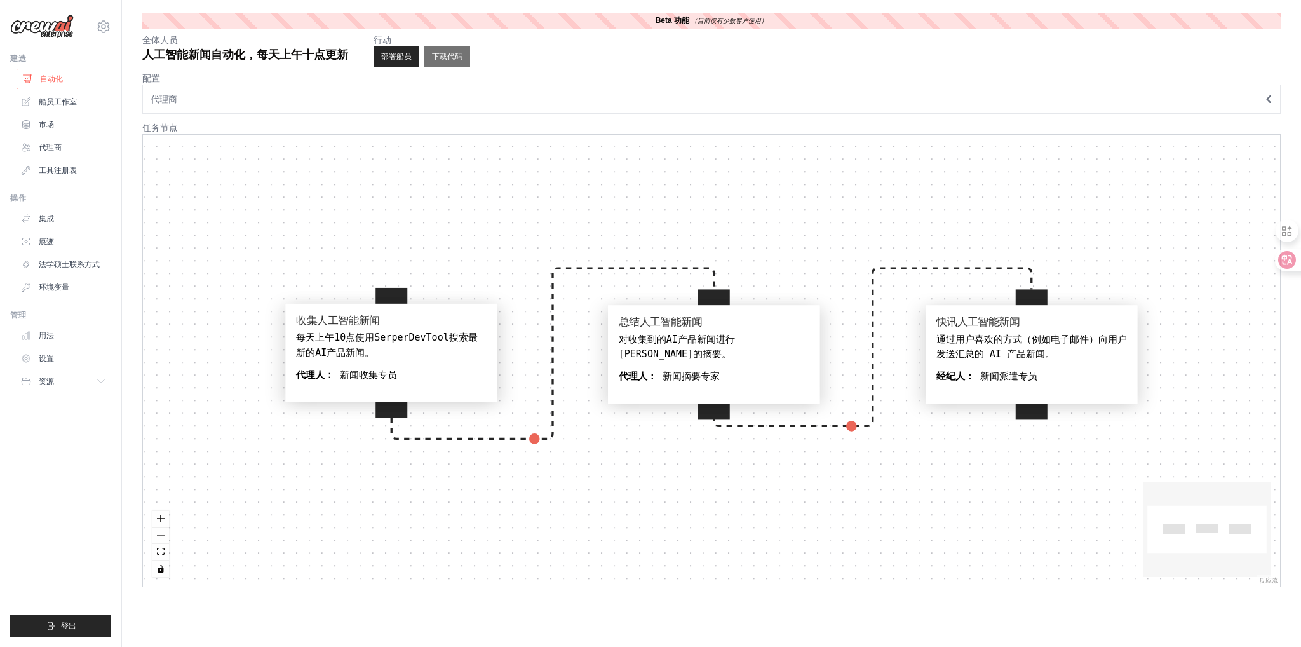
click at [55, 79] on font "自动化" at bounding box center [51, 78] width 23 height 9
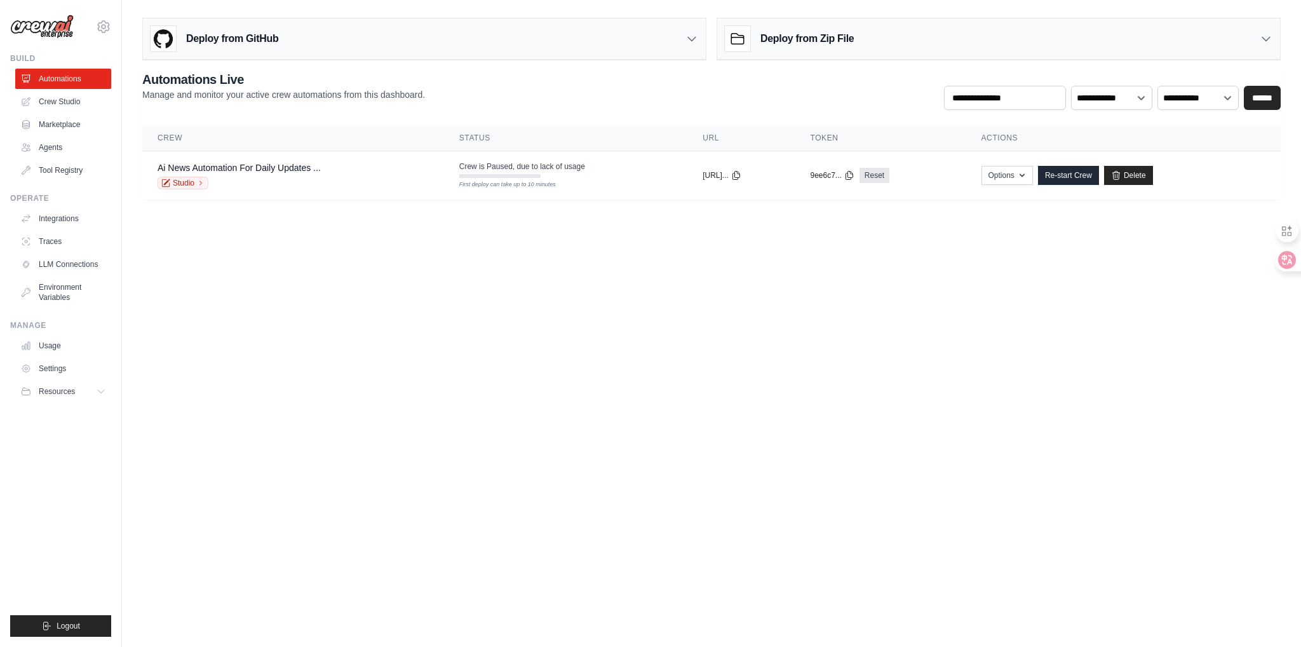
click at [60, 102] on link "Crew Studio" at bounding box center [63, 101] width 96 height 20
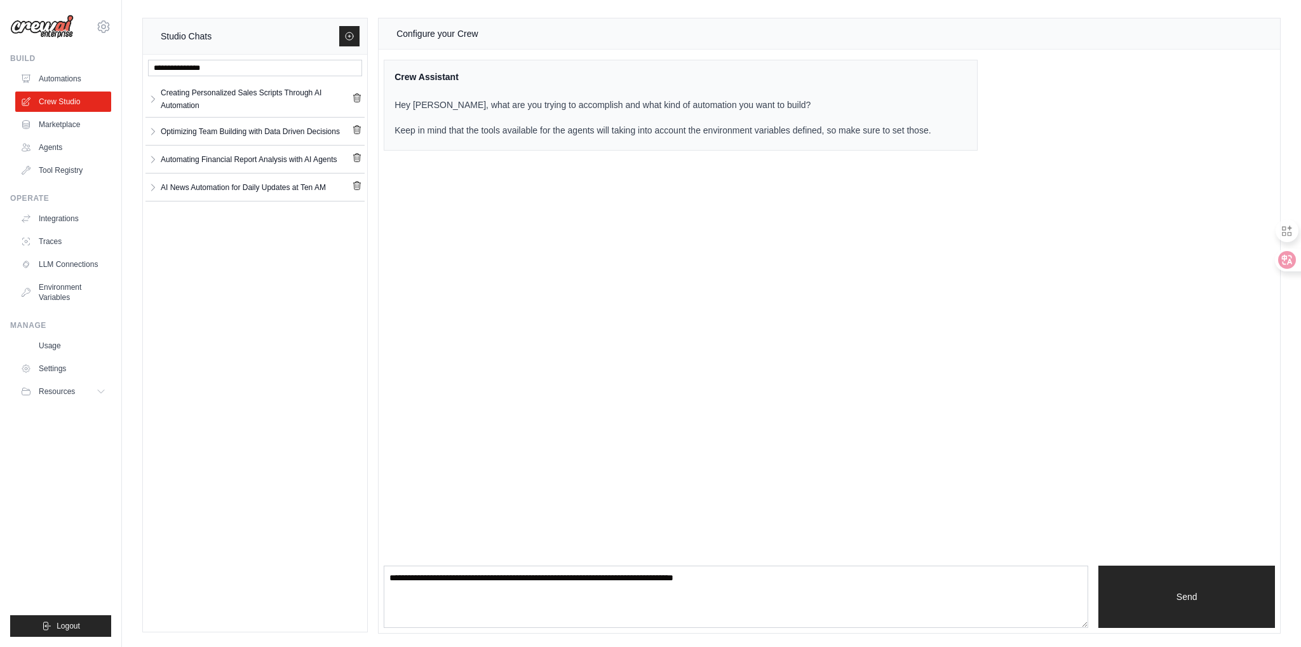
click at [48, 100] on link "Crew Studio" at bounding box center [63, 101] width 96 height 20
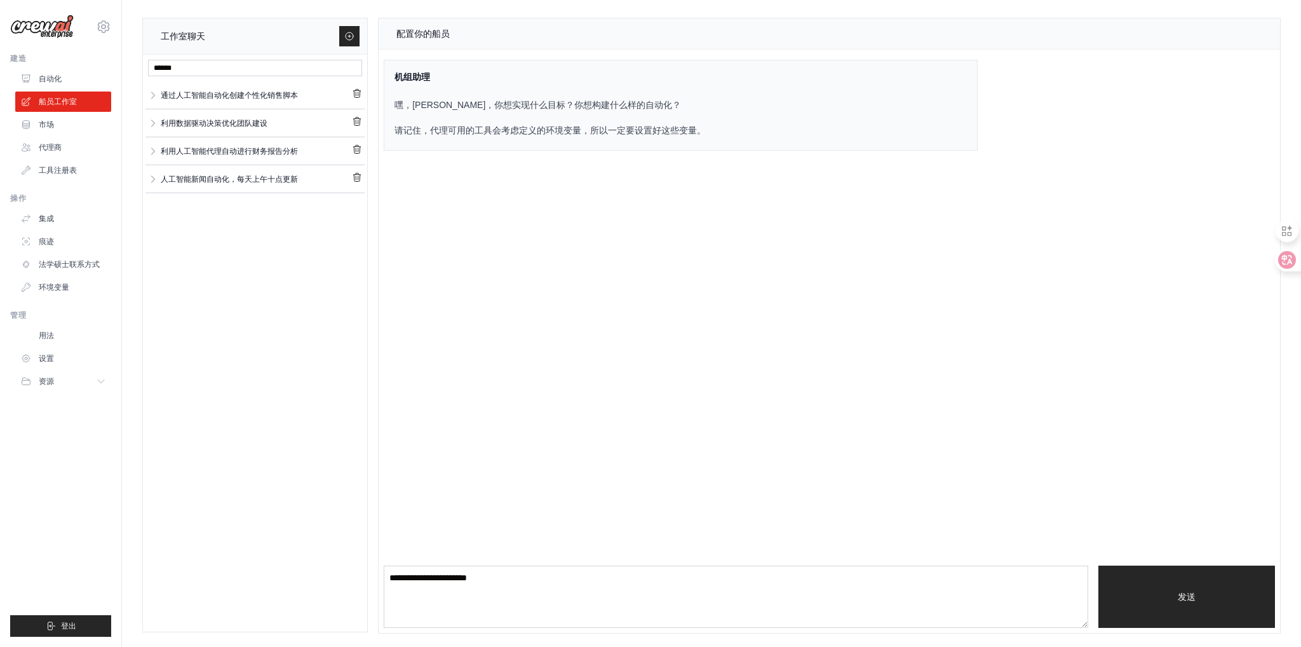
click at [1177, 102] on div "机组助理 嘿，[PERSON_NAME]，你想实现什么目标？你想构建什么样的自动化？ 请记住，代理可用的工具会考虑定义的环境变量，所以一定要设置好这些变量。" at bounding box center [830, 105] width 902 height 111
click at [1260, 277] on icon at bounding box center [1261, 273] width 9 height 9
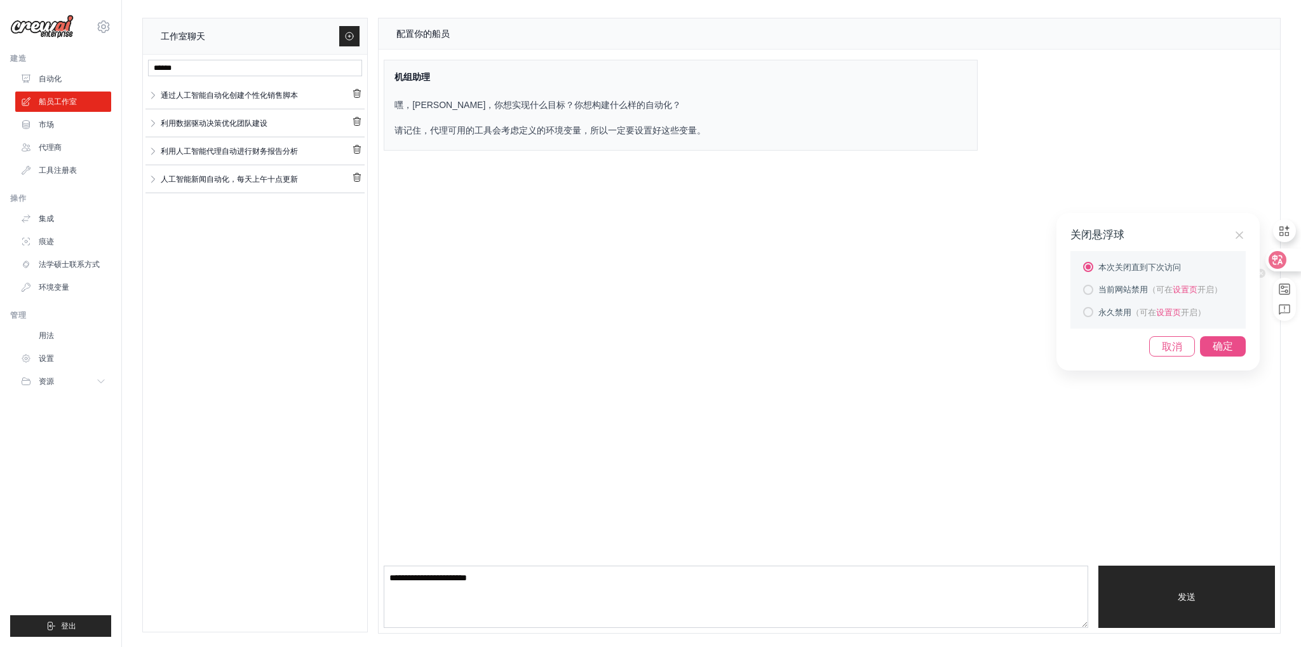
click at [1215, 349] on div "确定" at bounding box center [1223, 346] width 46 height 20
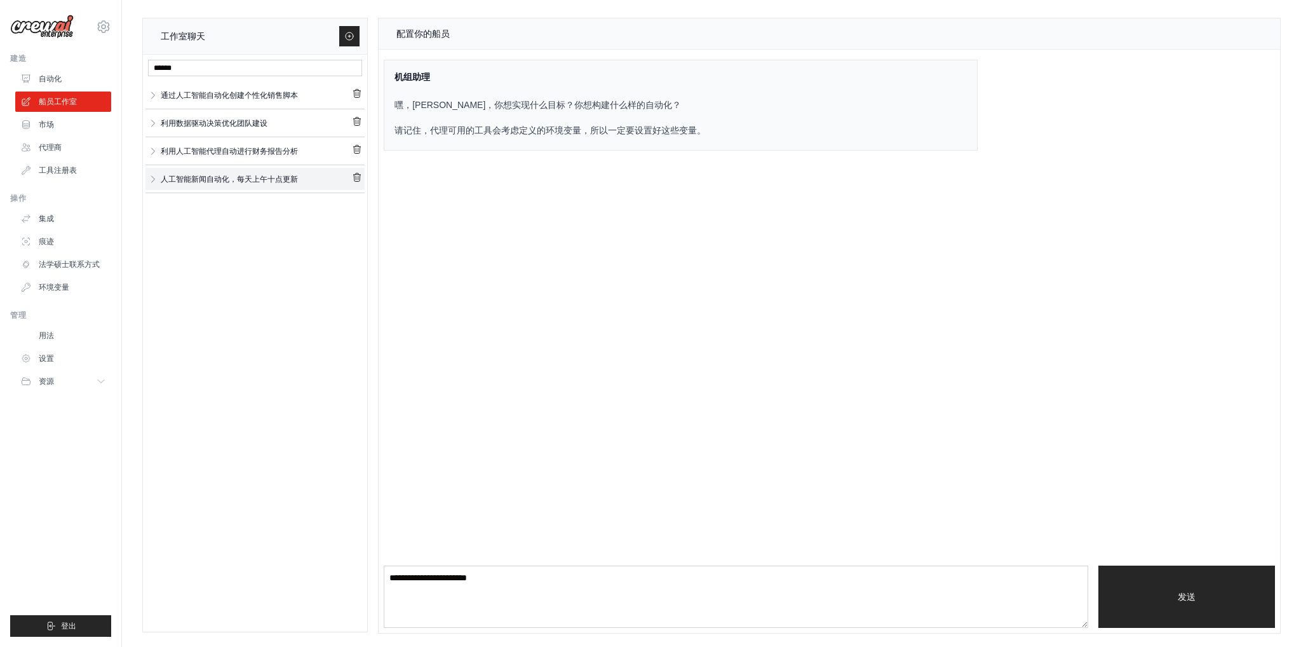
click at [315, 179] on link "人工智能新闻自动化，每天上午十点更新" at bounding box center [255, 178] width 194 height 17
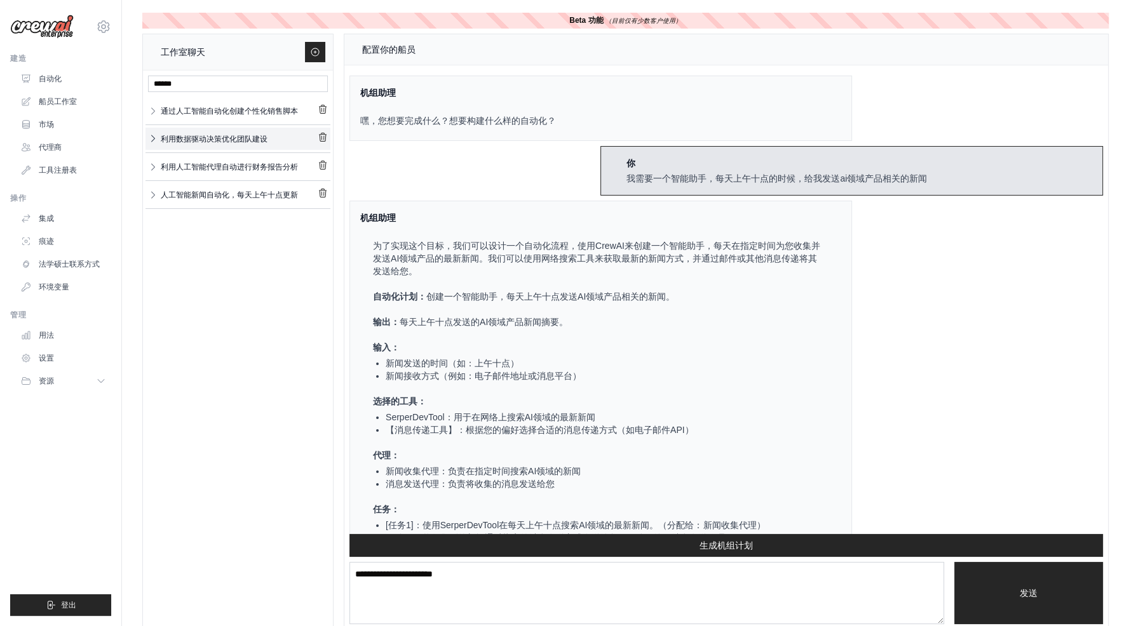
click at [154, 139] on icon "button" at bounding box center [153, 138] width 10 height 10
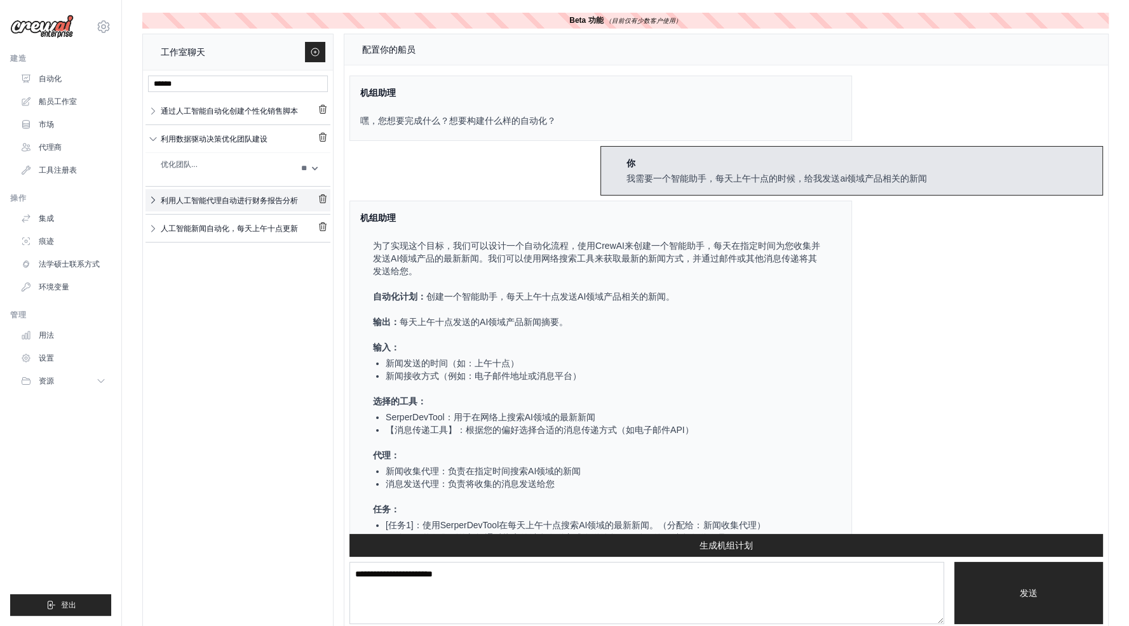
click at [151, 196] on icon "button" at bounding box center [153, 200] width 10 height 10
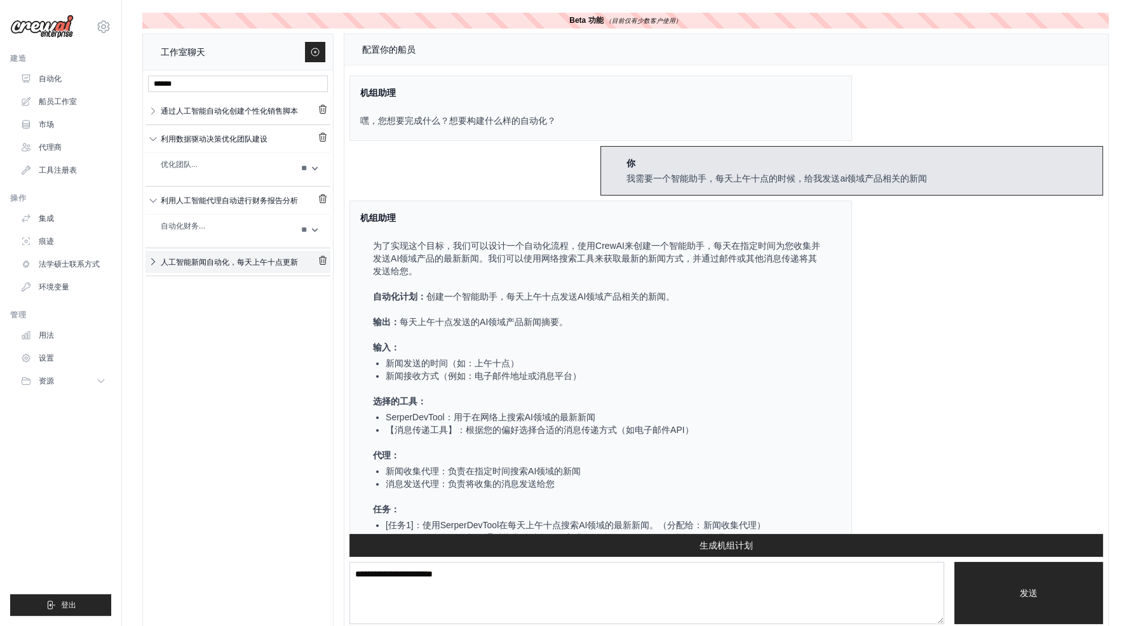
click at [153, 258] on icon "button" at bounding box center [153, 262] width 10 height 10
